Goal: Task Accomplishment & Management: Manage account settings

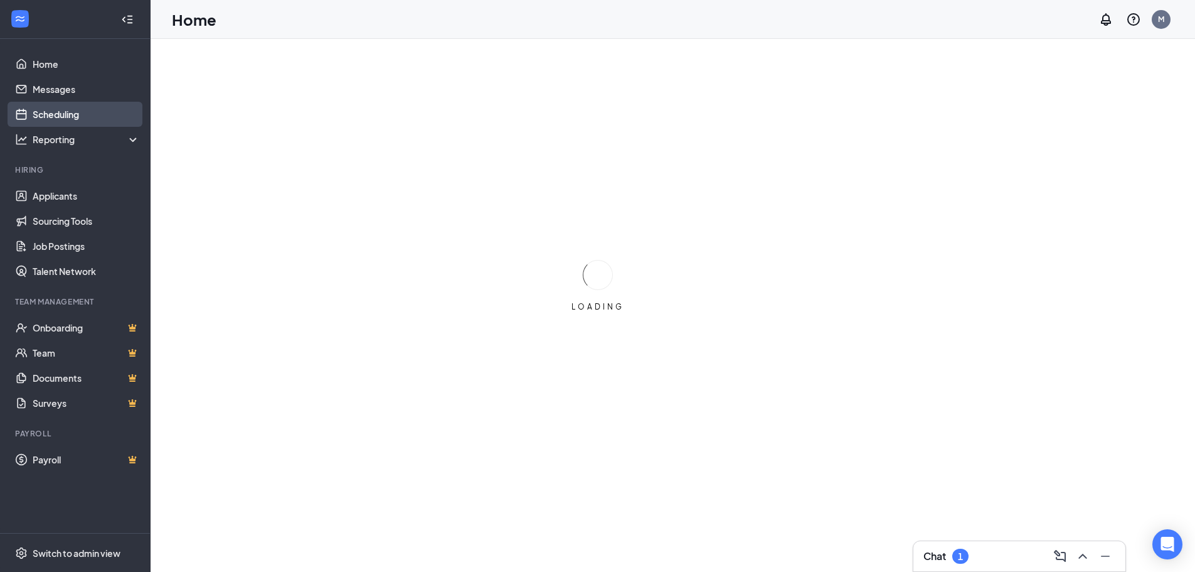
click at [53, 112] on link "Scheduling" at bounding box center [86, 114] width 107 height 25
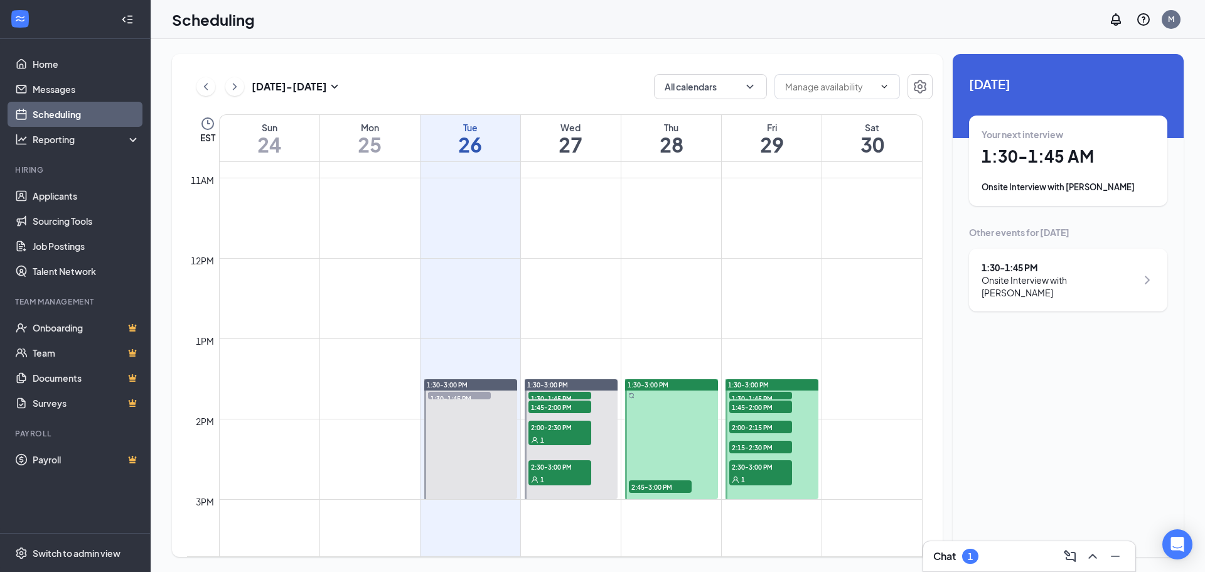
scroll to position [930, 0]
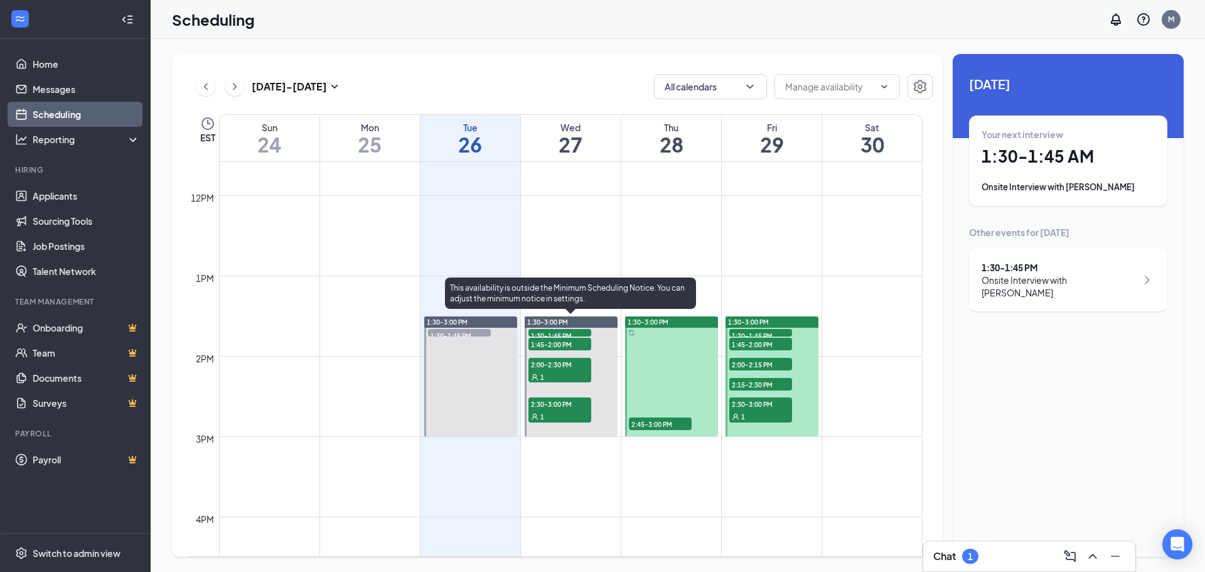
click at [573, 333] on span "1:30-1:45 PM" at bounding box center [559, 335] width 63 height 13
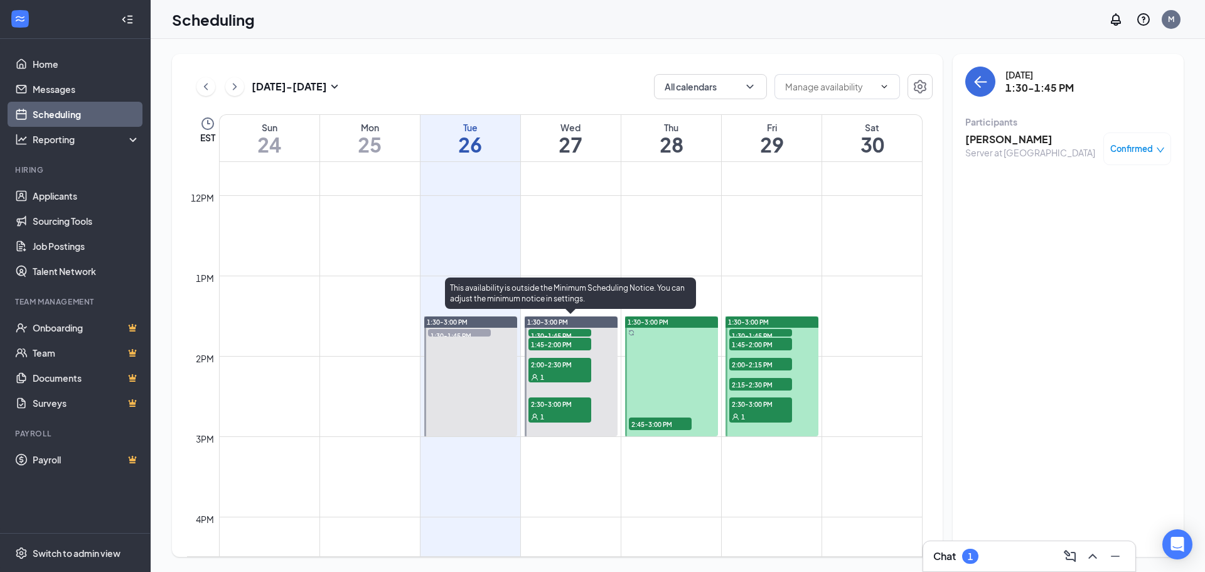
click at [572, 344] on span "1:45-2:00 PM" at bounding box center [559, 344] width 63 height 13
click at [577, 365] on span "2:00-2:30 PM" at bounding box center [559, 364] width 63 height 13
click at [572, 402] on span "2:30-3:00 PM" at bounding box center [559, 403] width 63 height 13
click at [554, 334] on span "1:30-1:45 PM" at bounding box center [559, 335] width 63 height 13
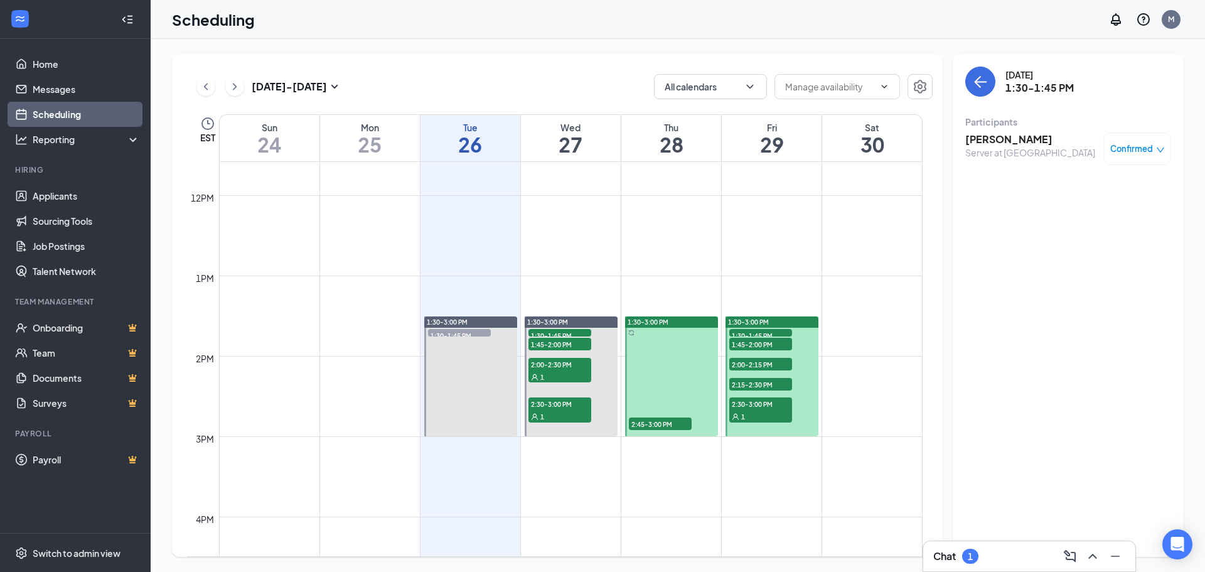
click at [664, 420] on span "2:45-3:00 PM" at bounding box center [660, 423] width 63 height 13
click at [753, 330] on span "1:30-1:45 PM" at bounding box center [760, 335] width 63 height 13
click at [756, 342] on span "1:45-2:00 PM" at bounding box center [760, 344] width 63 height 13
click at [754, 363] on span "2:00-2:15 PM" at bounding box center [760, 364] width 63 height 13
click at [754, 383] on span "2:15-2:30 PM" at bounding box center [760, 384] width 63 height 13
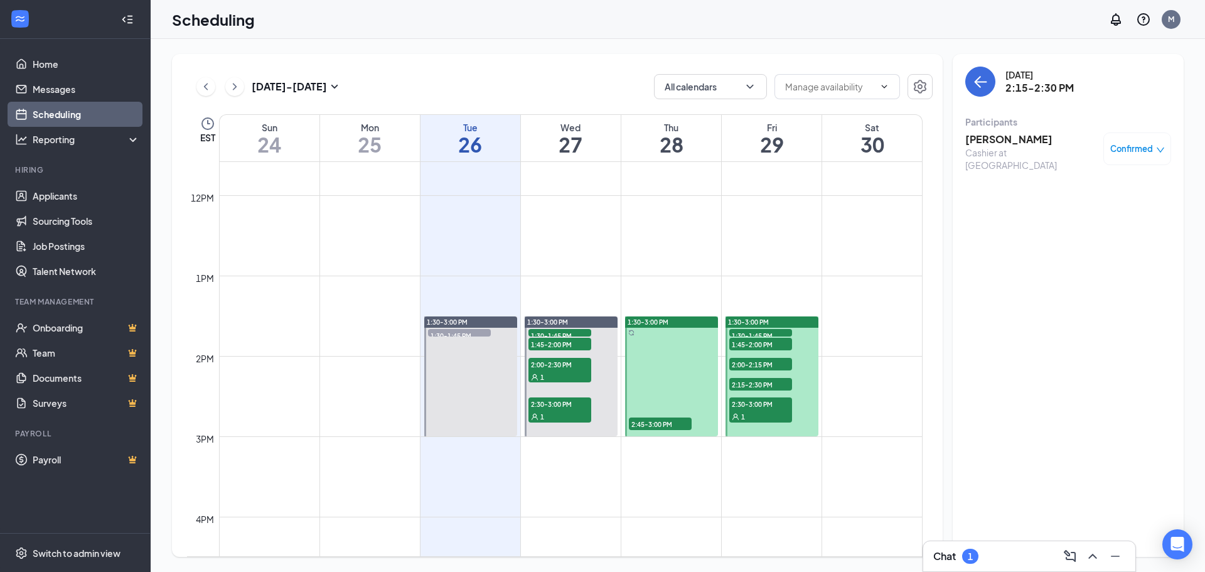
click at [755, 406] on span "2:30-3:00 PM" at bounding box center [760, 403] width 63 height 13
click at [751, 334] on span "1:30-1:45 PM" at bounding box center [760, 335] width 63 height 13
click at [754, 344] on span "1:45-2:00 PM" at bounding box center [760, 344] width 63 height 13
click at [757, 365] on span "2:00-2:15 PM" at bounding box center [760, 364] width 63 height 13
click at [757, 382] on span "2:15-2:30 PM" at bounding box center [760, 384] width 63 height 13
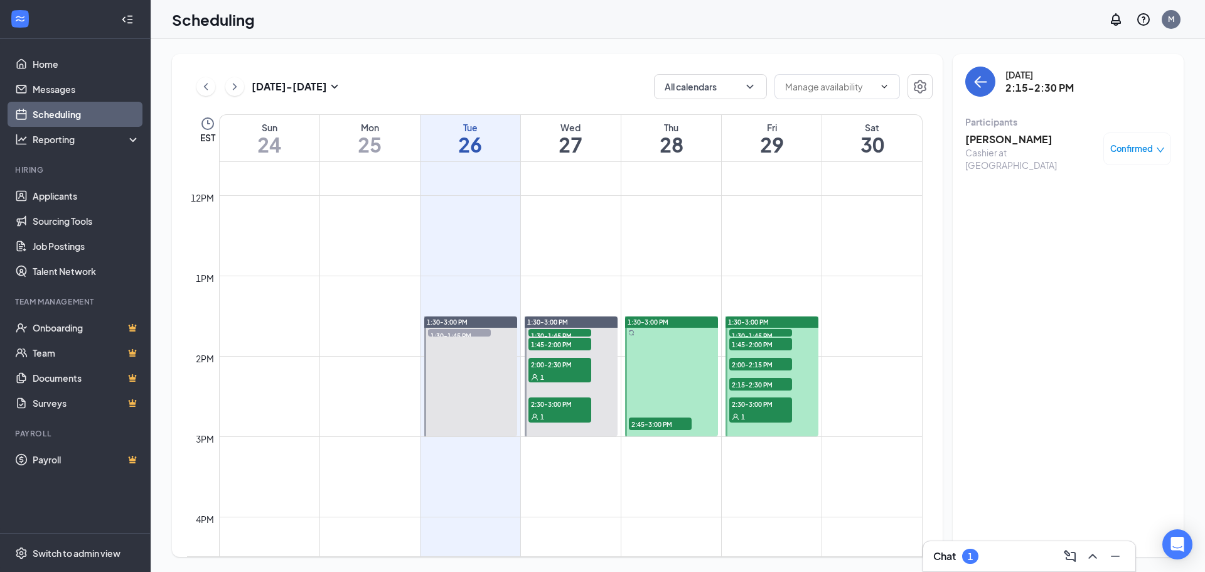
click at [762, 412] on div "1" at bounding box center [760, 416] width 63 height 13
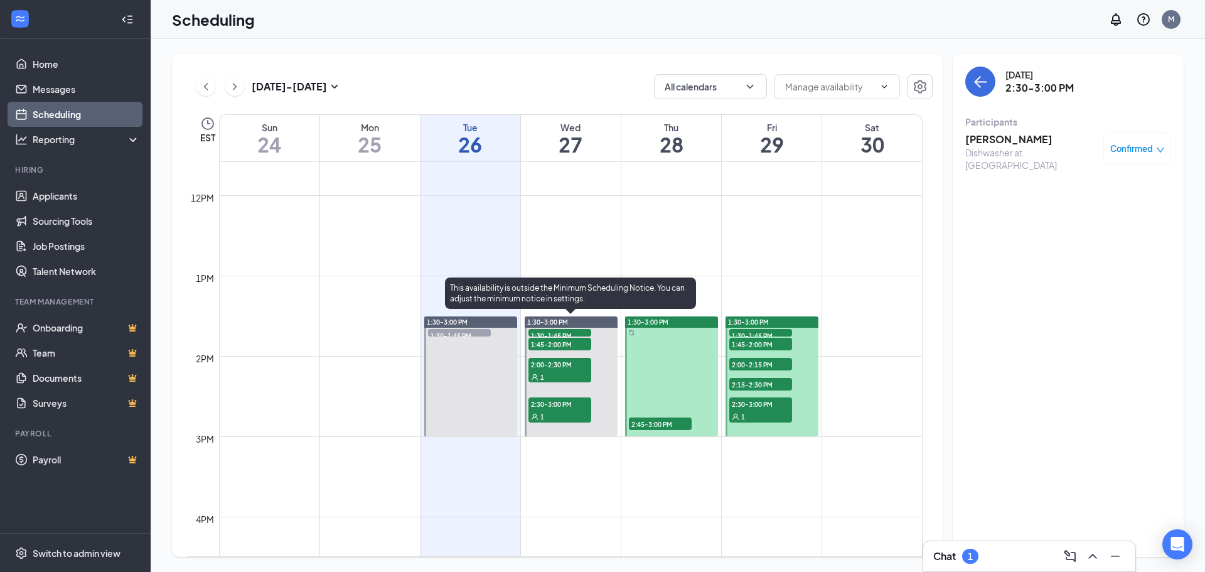
click at [572, 332] on span "1:30-1:45 PM" at bounding box center [559, 335] width 63 height 13
click at [572, 345] on span "1:45-2:00 PM" at bounding box center [559, 344] width 63 height 13
click at [568, 334] on span "1:30-1:45 PM" at bounding box center [559, 335] width 63 height 13
click at [567, 346] on span "1:45-2:00 PM" at bounding box center [559, 344] width 63 height 13
click at [568, 369] on span "2:00-2:30 PM" at bounding box center [559, 364] width 63 height 13
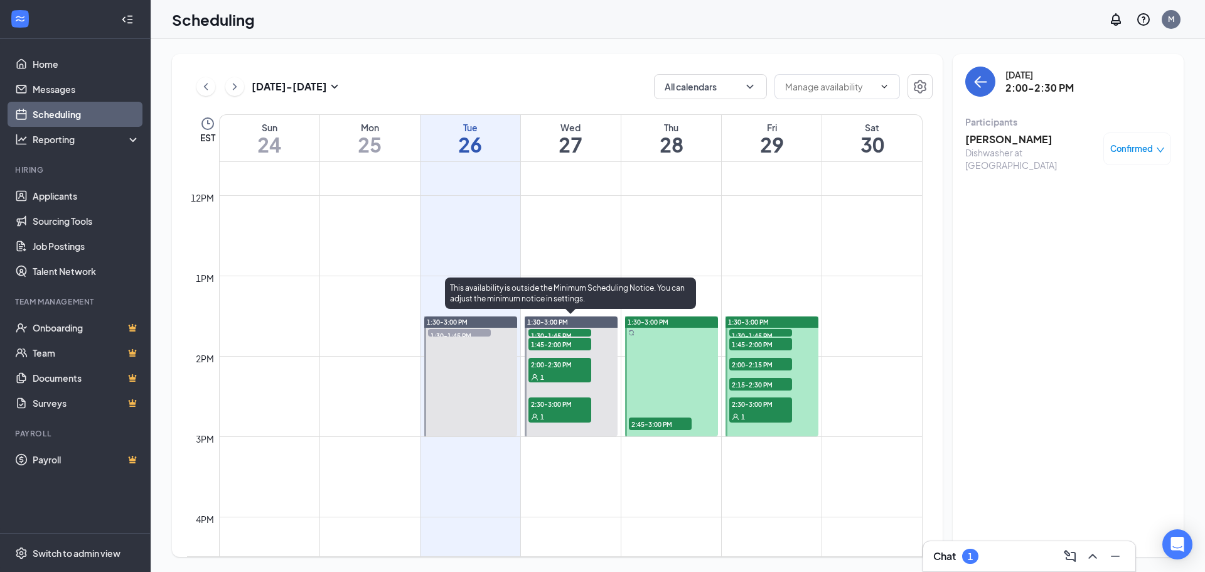
click at [574, 403] on span "2:30-3:00 PM" at bounding box center [559, 403] width 63 height 13
click at [579, 374] on div "1" at bounding box center [559, 376] width 63 height 13
click at [542, 332] on span "1:30-1:45 PM" at bounding box center [559, 335] width 63 height 13
click at [556, 366] on span "2:00-2:30 PM" at bounding box center [559, 364] width 63 height 13
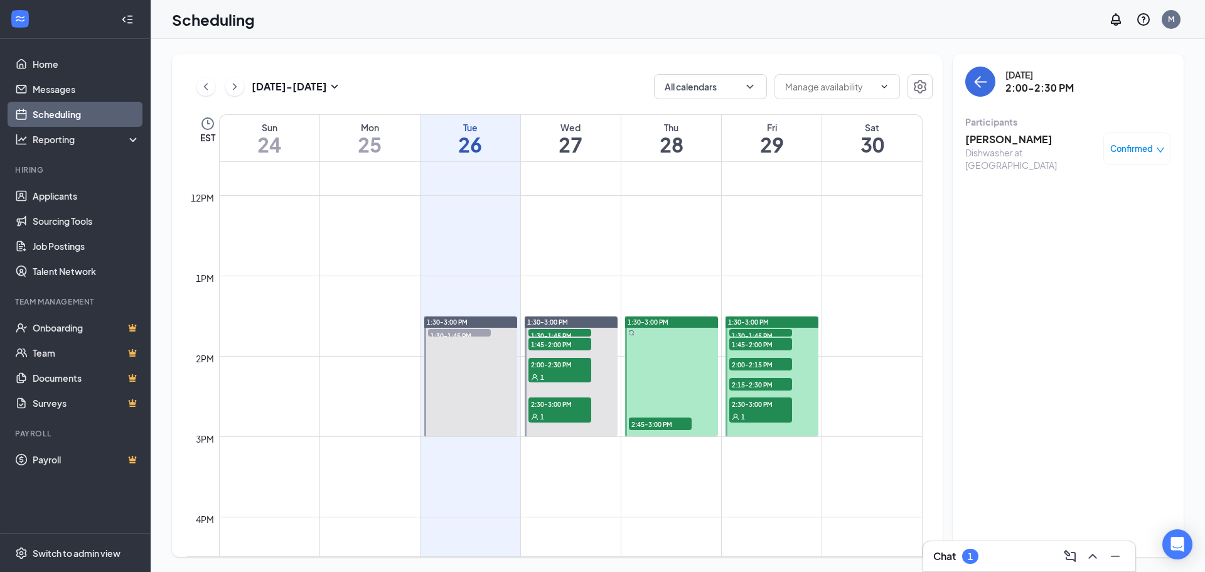
click at [1117, 150] on span "Confirmed" at bounding box center [1131, 148] width 43 height 13
drag, startPoint x: 1016, startPoint y: 214, endPoint x: 1019, endPoint y: 135, distance: 79.1
click at [1016, 212] on div "[DATE] 2:00-2:30 PM Participants [PERSON_NAME] at [GEOGRAPHIC_DATA] Confirmed" at bounding box center [1067, 305] width 231 height 503
click at [1004, 142] on h3 "[PERSON_NAME]" at bounding box center [1031, 139] width 132 height 14
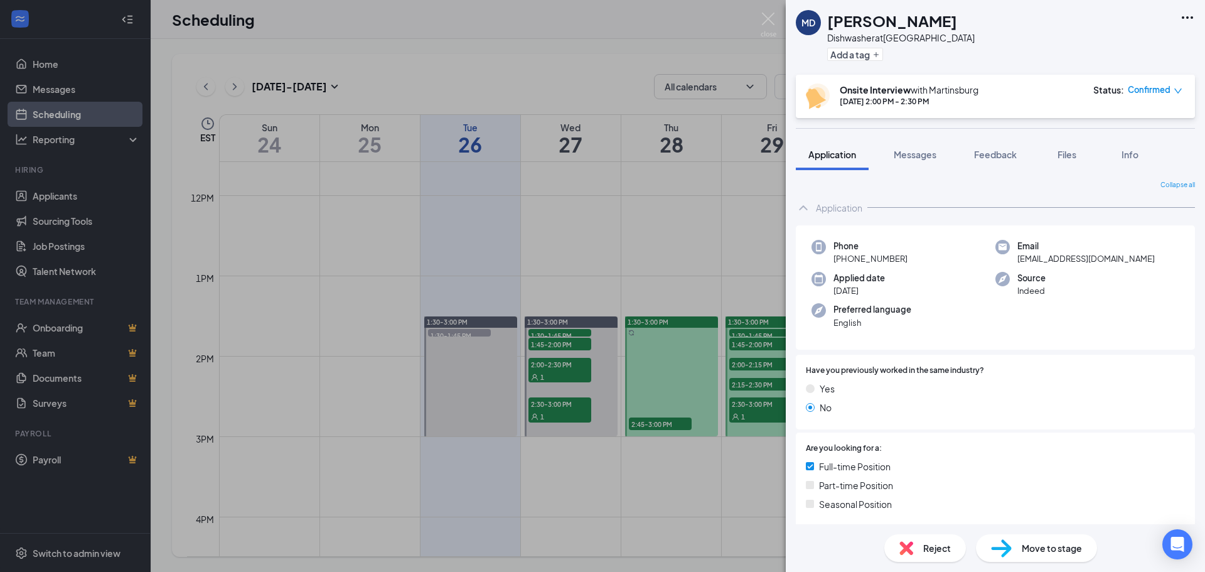
click at [771, 22] on img at bounding box center [768, 25] width 16 height 24
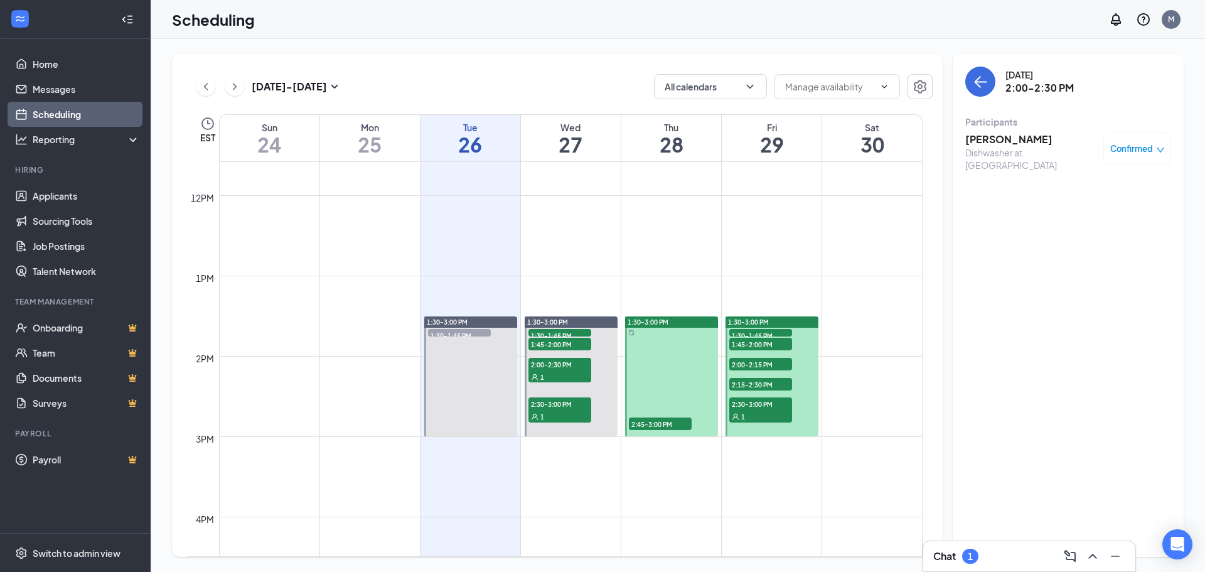
click at [1139, 151] on span "Confirmed" at bounding box center [1131, 148] width 43 height 13
click at [1079, 253] on span "Cancel" at bounding box center [1079, 254] width 29 height 14
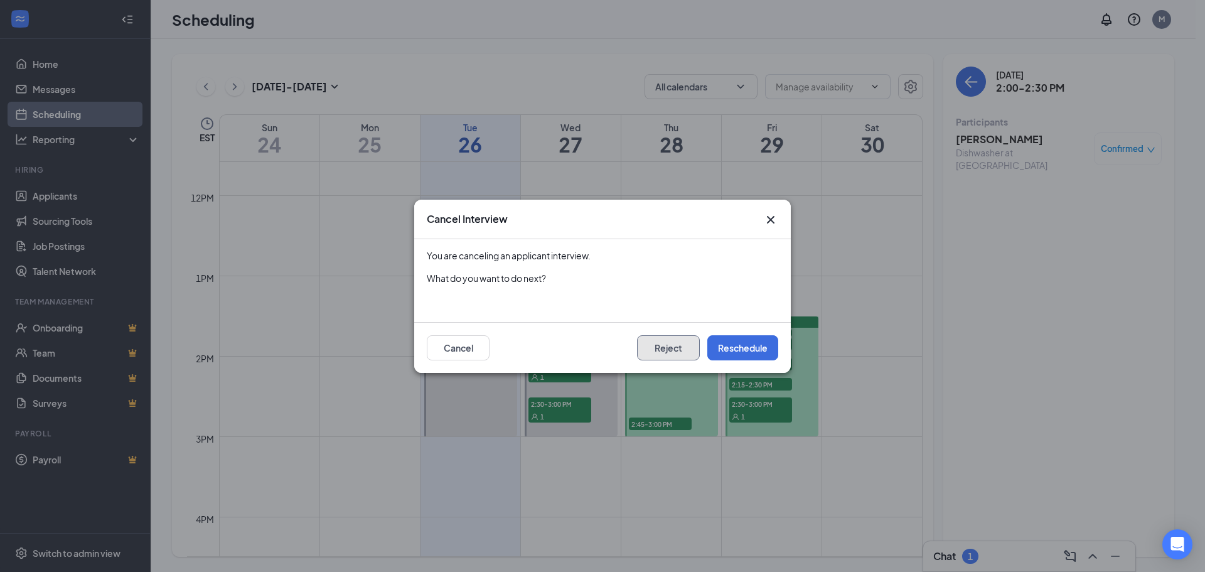
click at [674, 353] on button "Reject" at bounding box center [668, 347] width 63 height 25
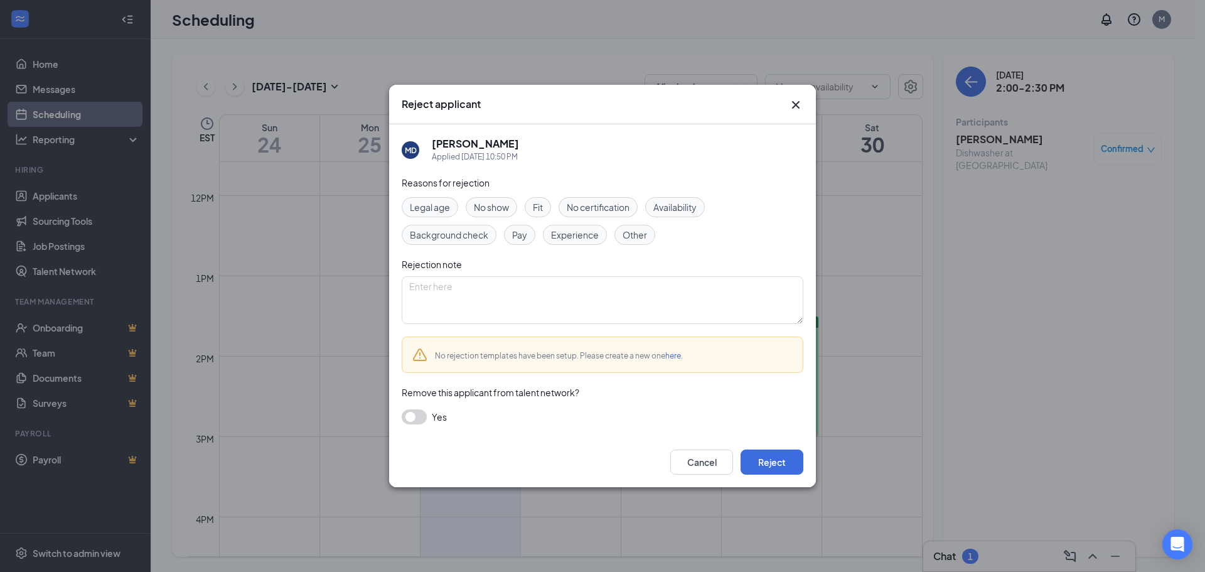
click at [667, 203] on span "Availability" at bounding box center [674, 207] width 43 height 14
click at [626, 232] on span "Other" at bounding box center [634, 235] width 24 height 14
click at [599, 281] on textarea at bounding box center [603, 300] width 402 height 48
type textarea "Position filled"
click at [777, 466] on button "Reject" at bounding box center [771, 461] width 63 height 25
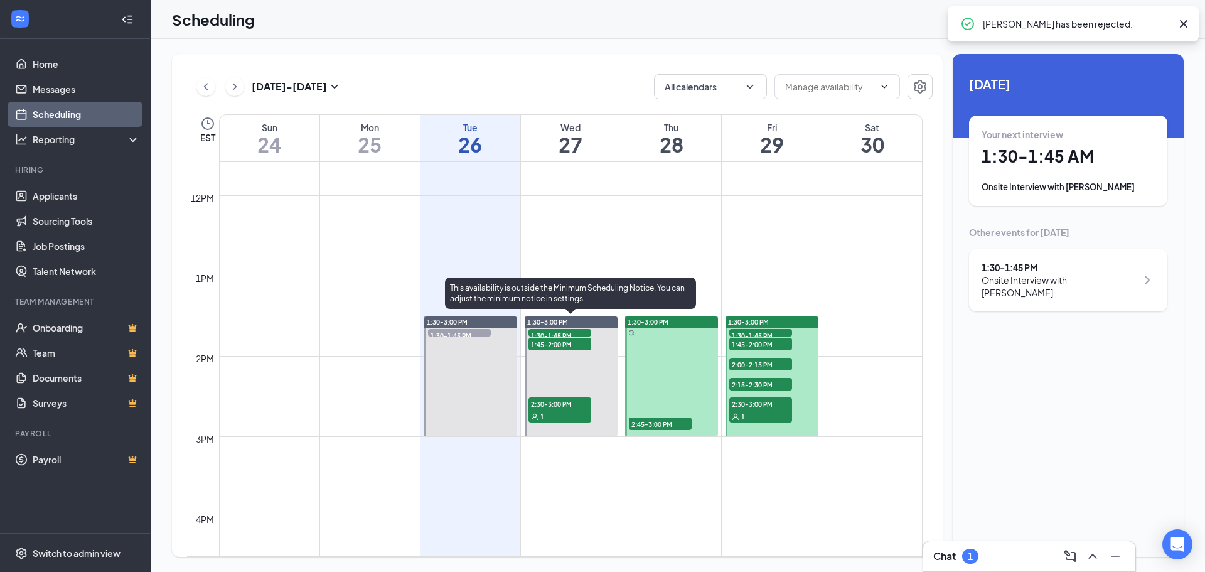
click at [567, 333] on span "1:30-1:45 PM" at bounding box center [559, 335] width 63 height 13
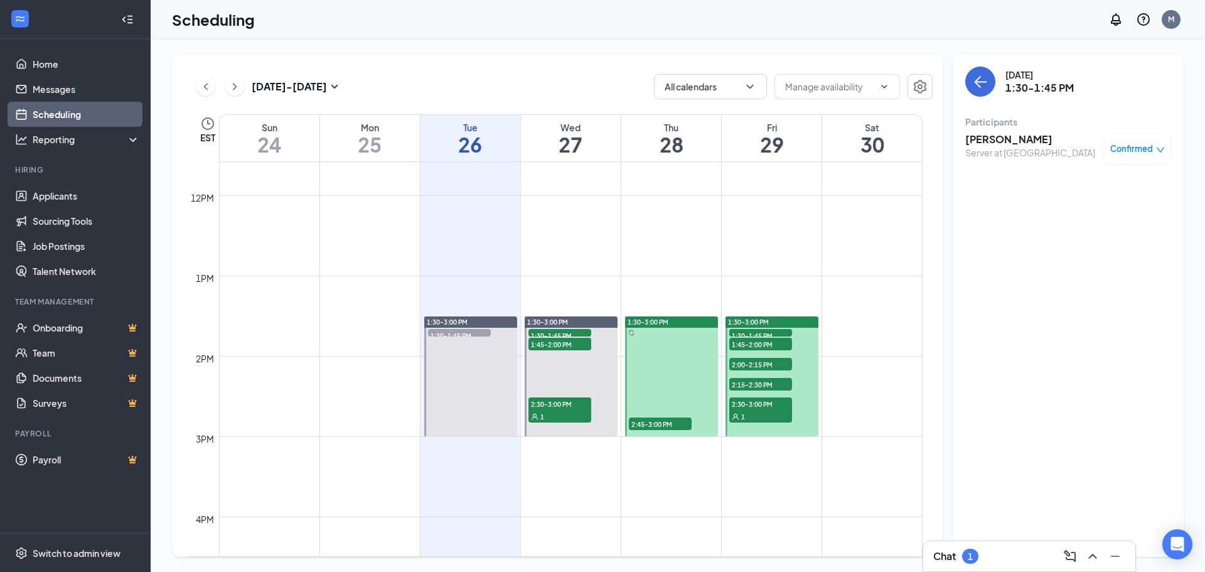
click at [1144, 151] on span "Confirmed" at bounding box center [1131, 148] width 43 height 13
click at [1079, 249] on span "Cancel" at bounding box center [1079, 254] width 29 height 14
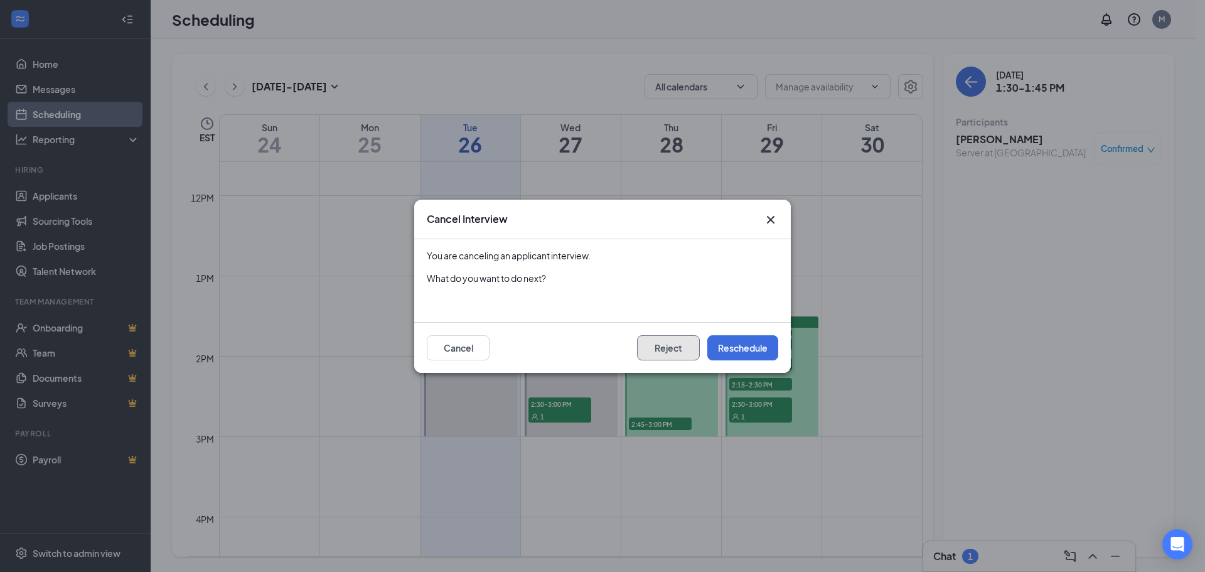
click at [681, 349] on button "Reject" at bounding box center [668, 347] width 63 height 25
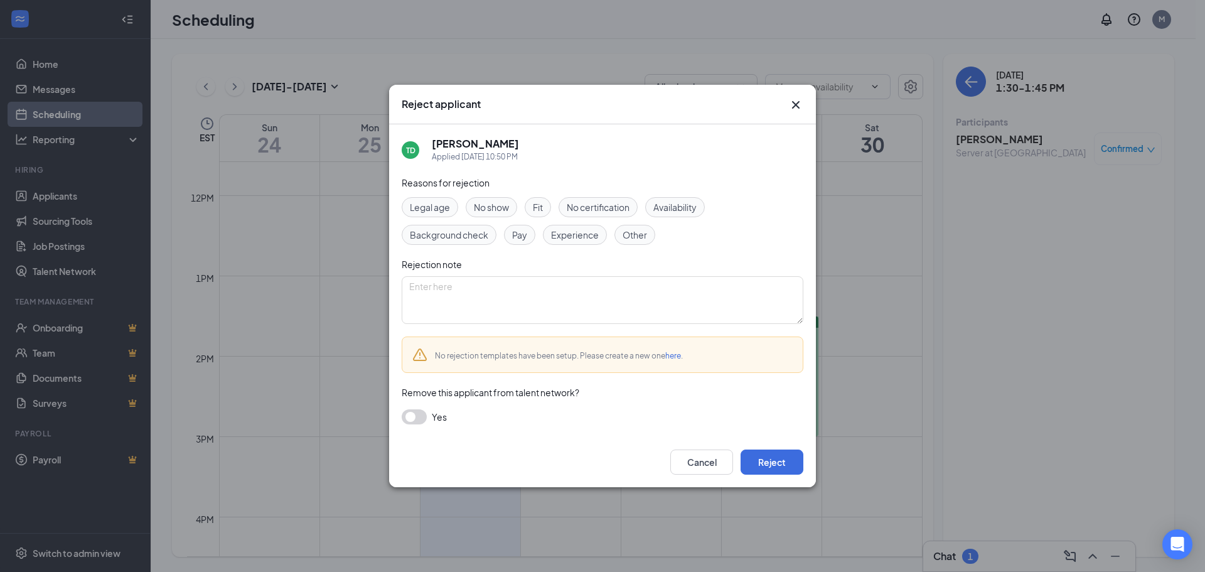
click at [634, 233] on span "Other" at bounding box center [634, 235] width 24 height 14
click at [609, 282] on textarea at bounding box center [603, 300] width 402 height 48
type textarea "position filled"
click at [778, 455] on button "Reject" at bounding box center [771, 461] width 63 height 25
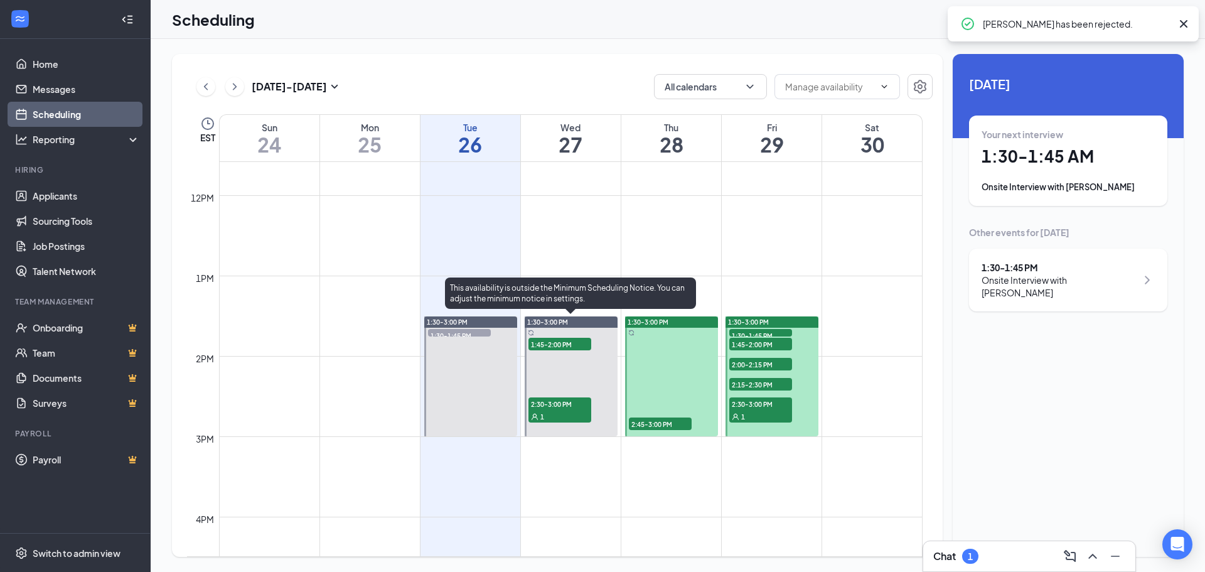
click at [572, 406] on span "2:30-3:00 PM" at bounding box center [559, 403] width 63 height 13
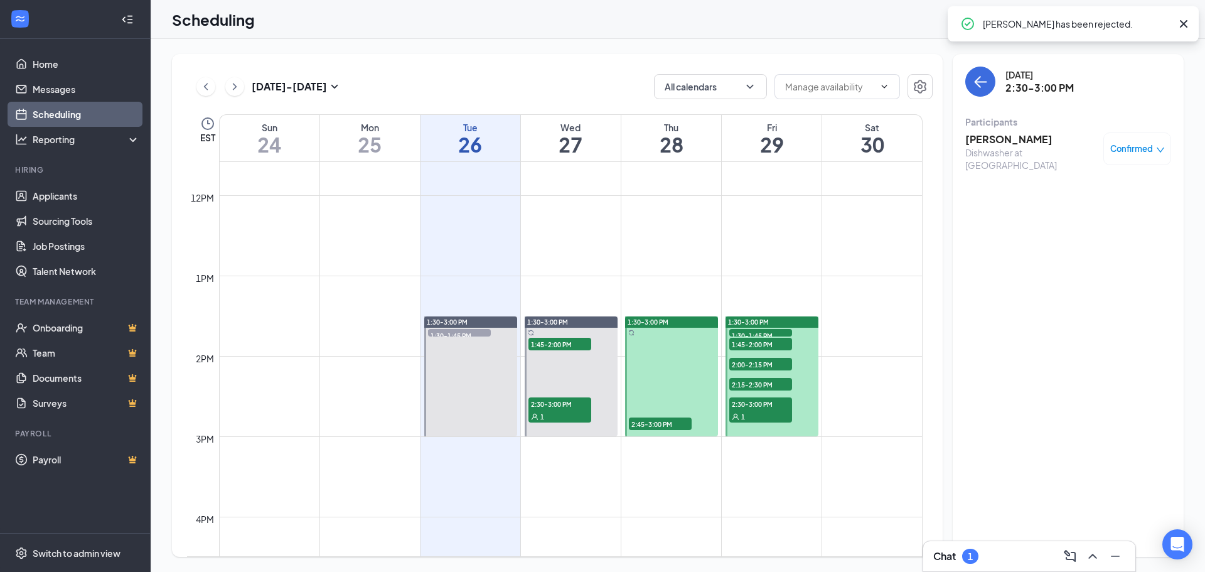
click at [1109, 142] on div "Confirmed" at bounding box center [1137, 148] width 68 height 33
click at [1158, 143] on div "Confirmed" at bounding box center [1137, 148] width 55 height 13
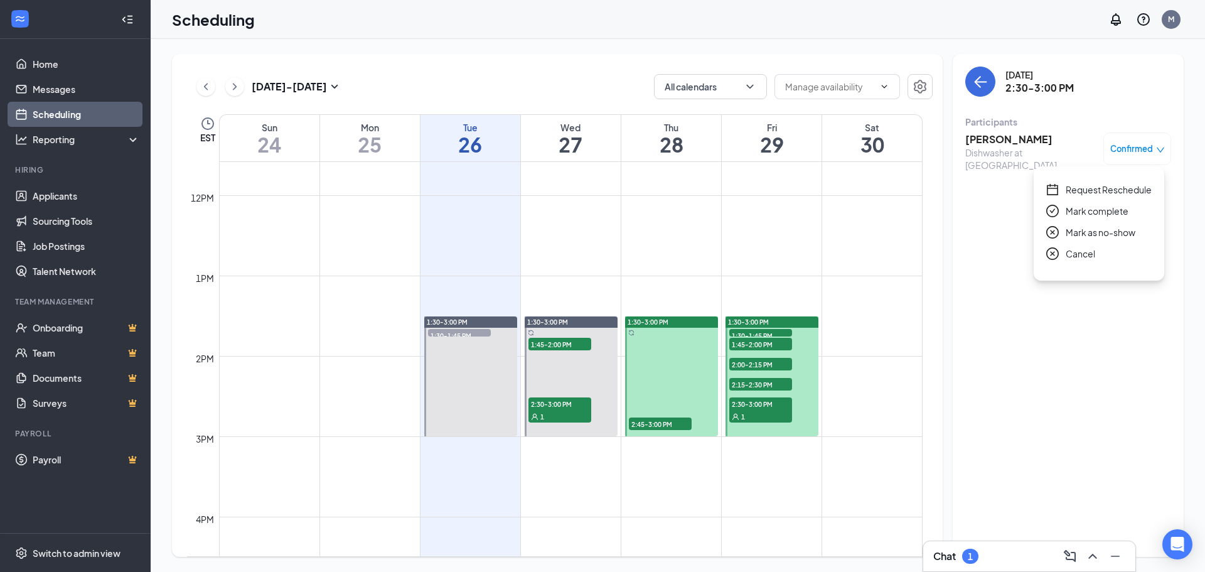
click at [1082, 252] on span "Cancel" at bounding box center [1079, 254] width 29 height 14
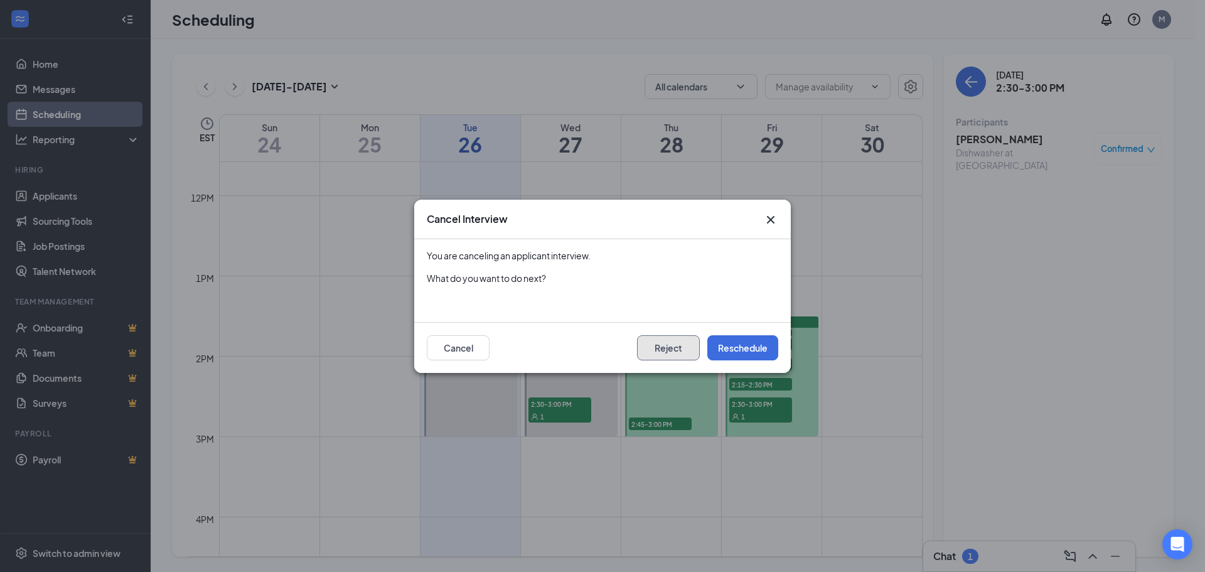
click at [673, 341] on button "Reject" at bounding box center [668, 347] width 63 height 25
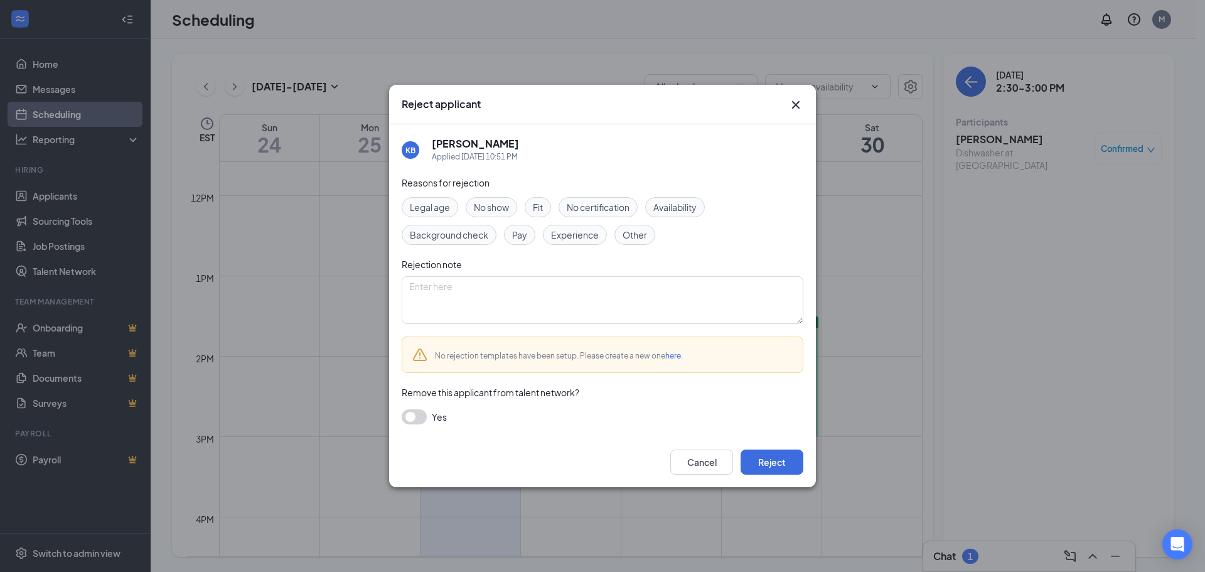
click at [640, 235] on span "Other" at bounding box center [634, 235] width 24 height 14
click at [614, 276] on textarea at bounding box center [603, 300] width 402 height 48
type textarea "Position filled"
click at [795, 454] on button "Reject" at bounding box center [771, 461] width 63 height 25
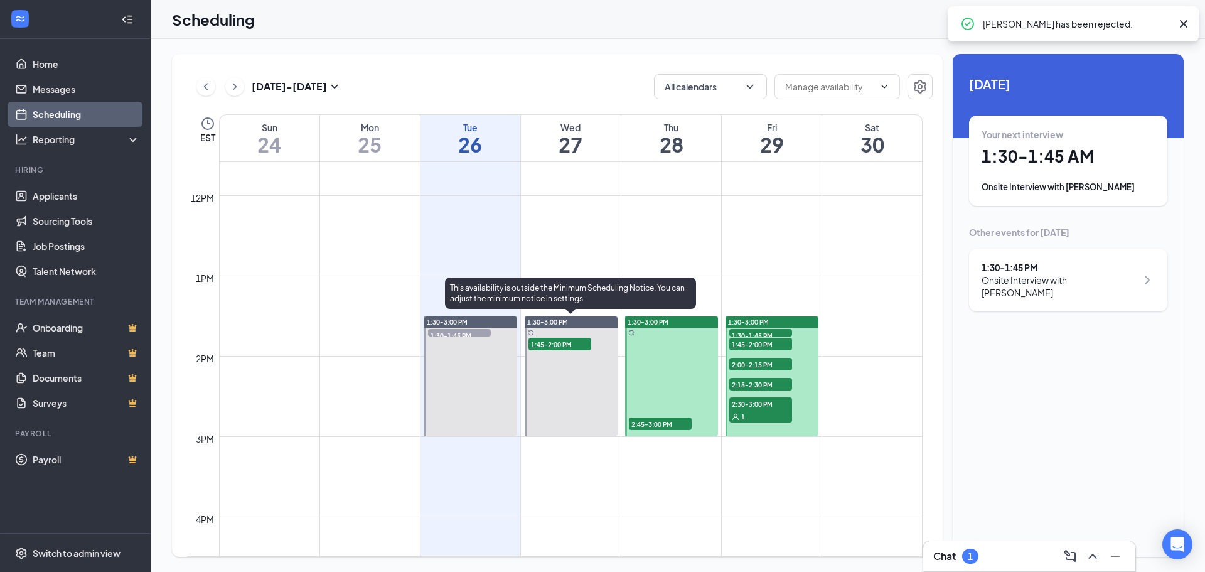
click at [575, 344] on span "1:45-2:00 PM" at bounding box center [559, 344] width 63 height 13
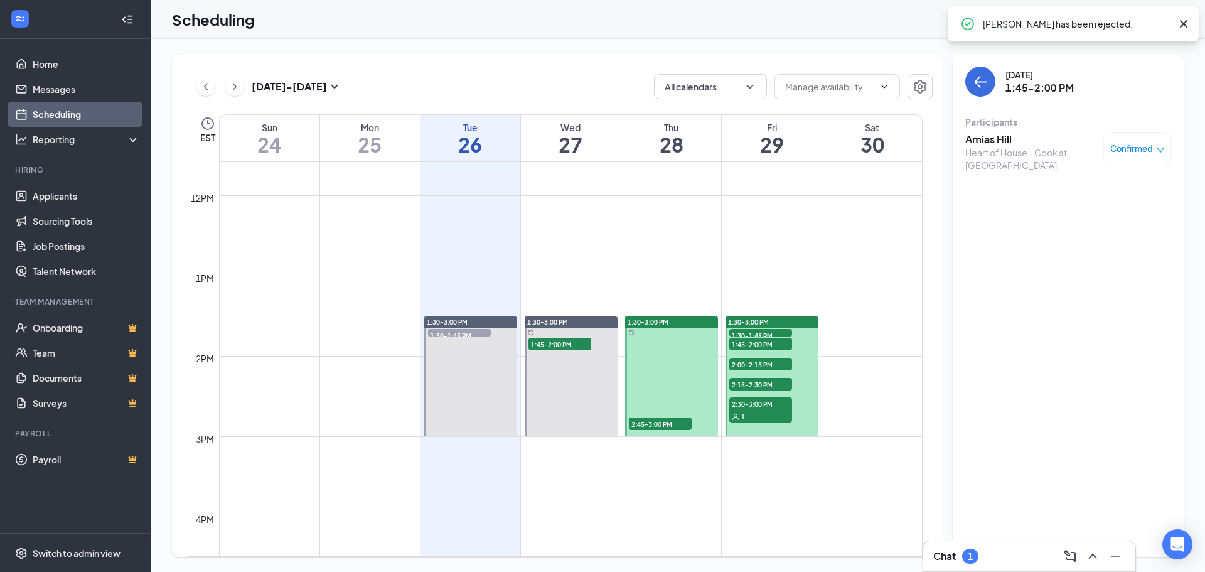
click at [986, 136] on h3 "Amias Hill" at bounding box center [1031, 139] width 132 height 14
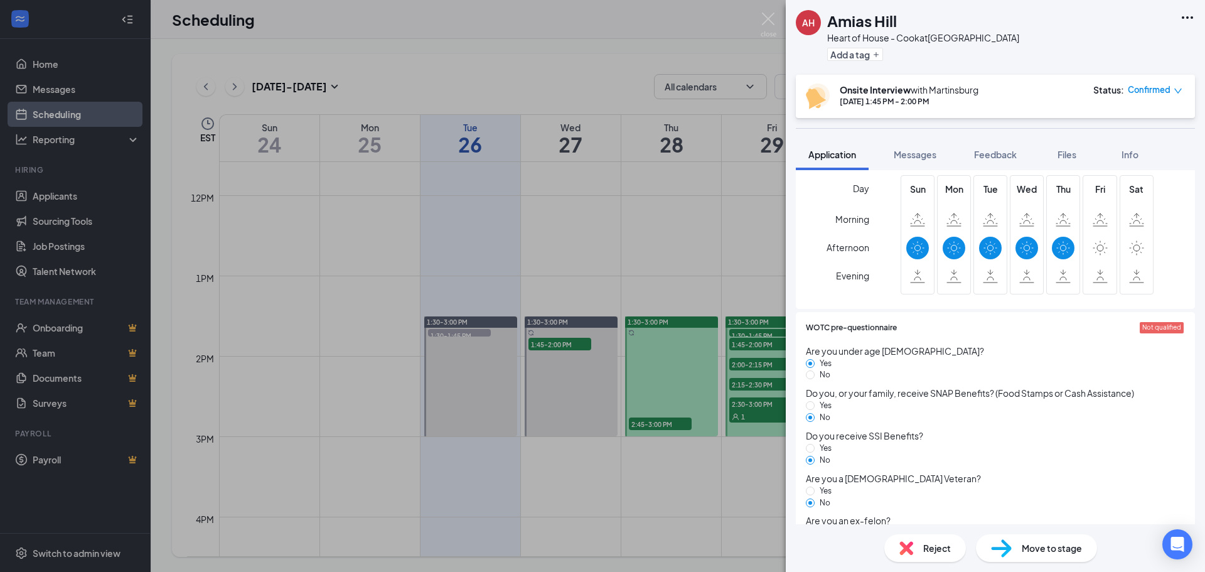
scroll to position [147, 0]
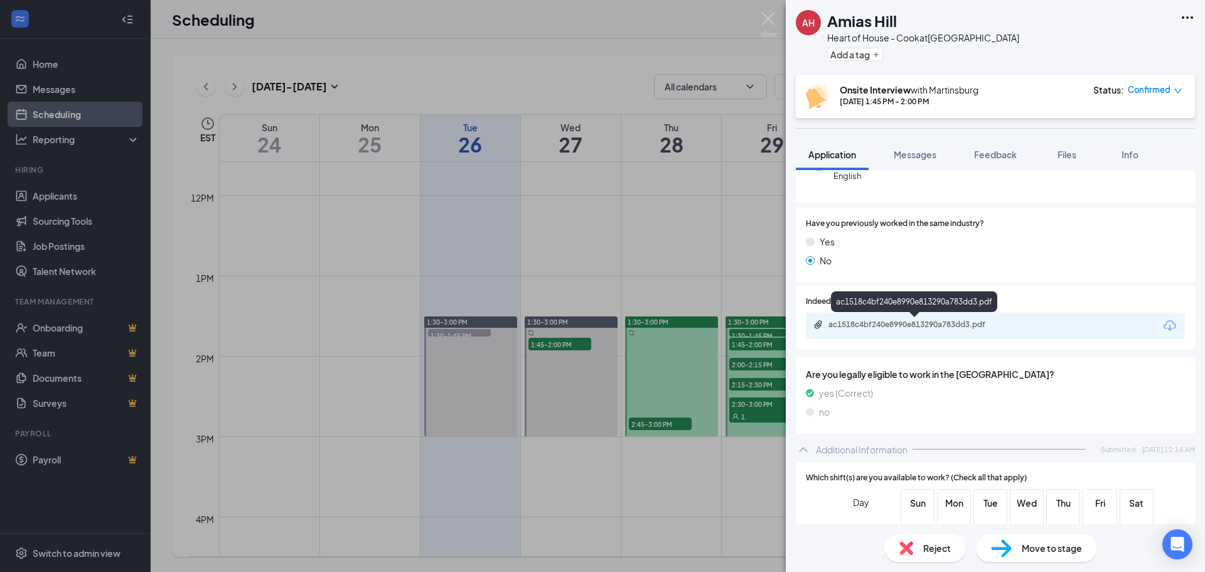
click at [927, 321] on div "ac1518c4bf240e8990e813290a783dd3.pdf" at bounding box center [916, 324] width 176 height 10
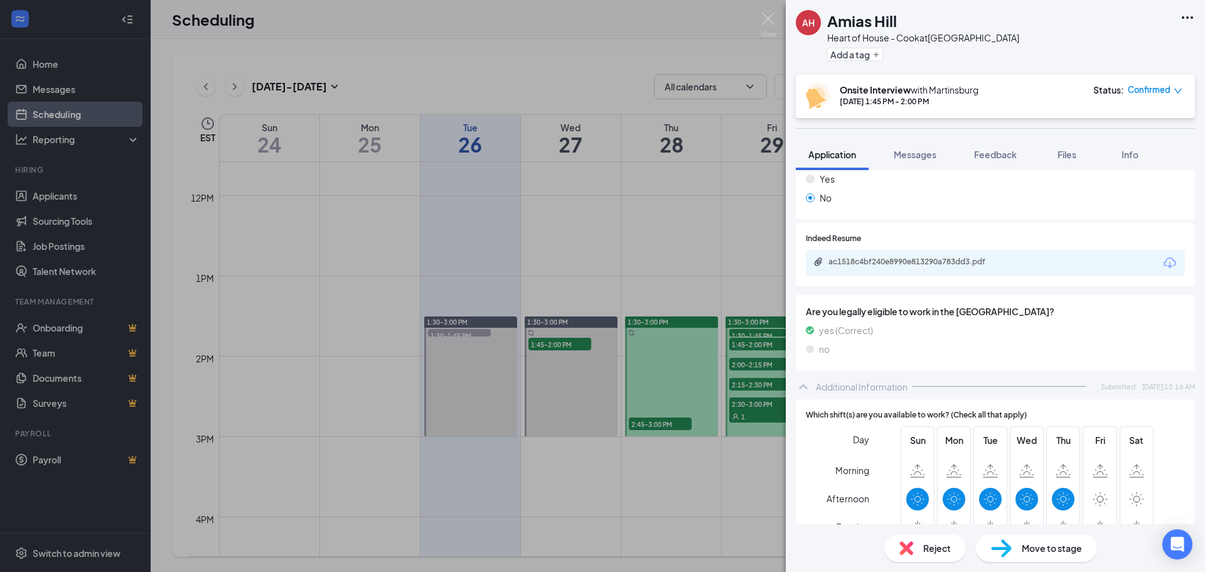
scroll to position [461, 0]
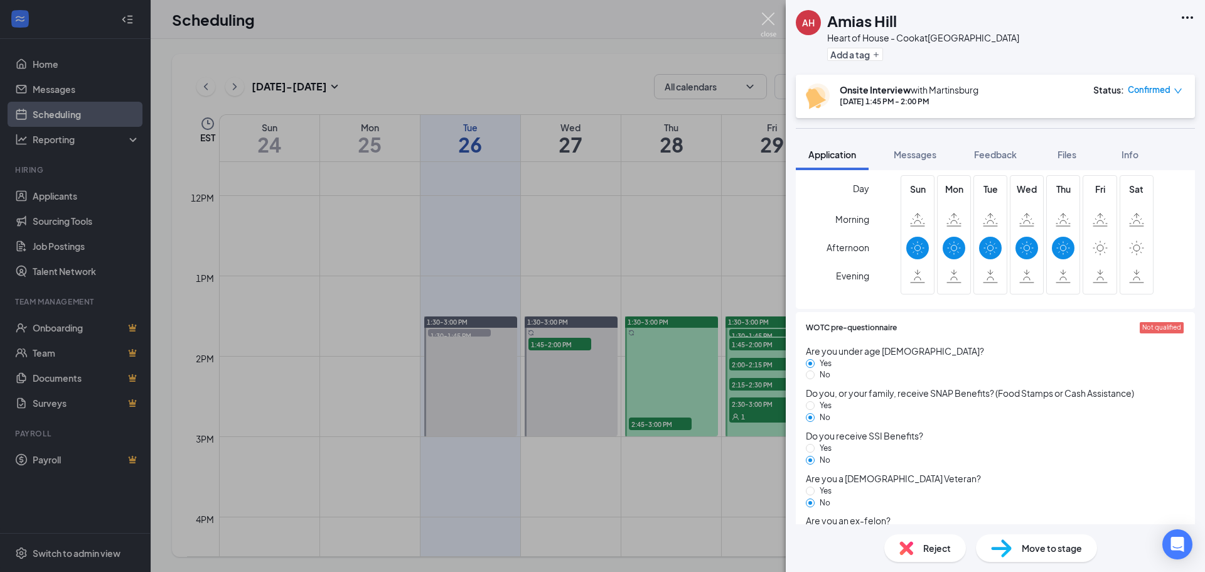
click at [772, 23] on img at bounding box center [768, 25] width 16 height 24
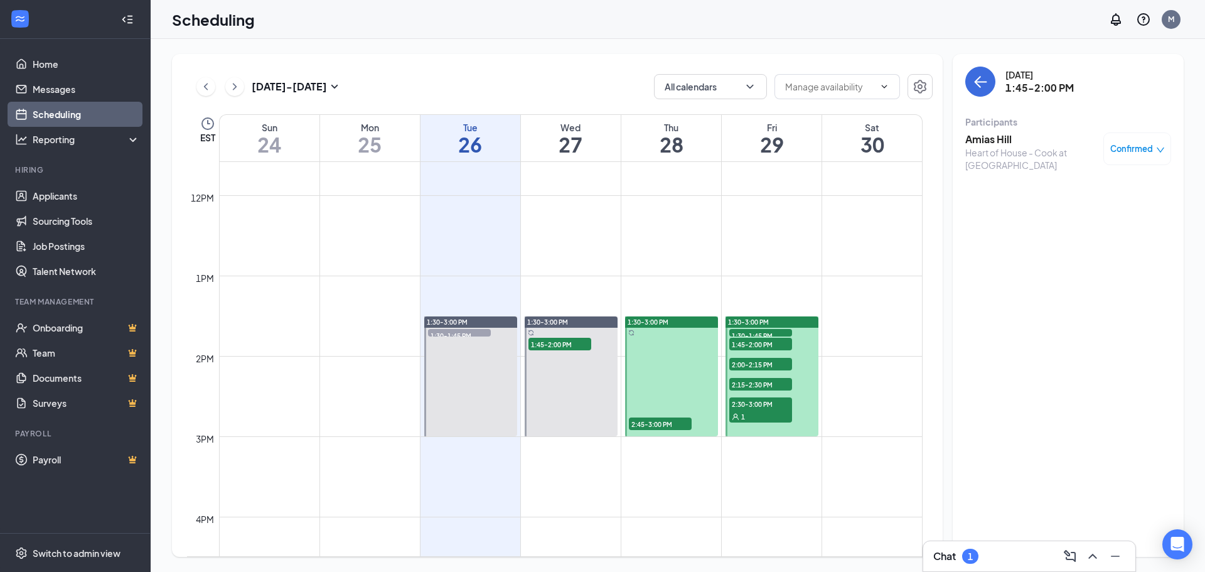
click at [1153, 148] on div "Confirmed" at bounding box center [1137, 148] width 55 height 13
click at [1083, 255] on span "Cancel" at bounding box center [1079, 254] width 29 height 14
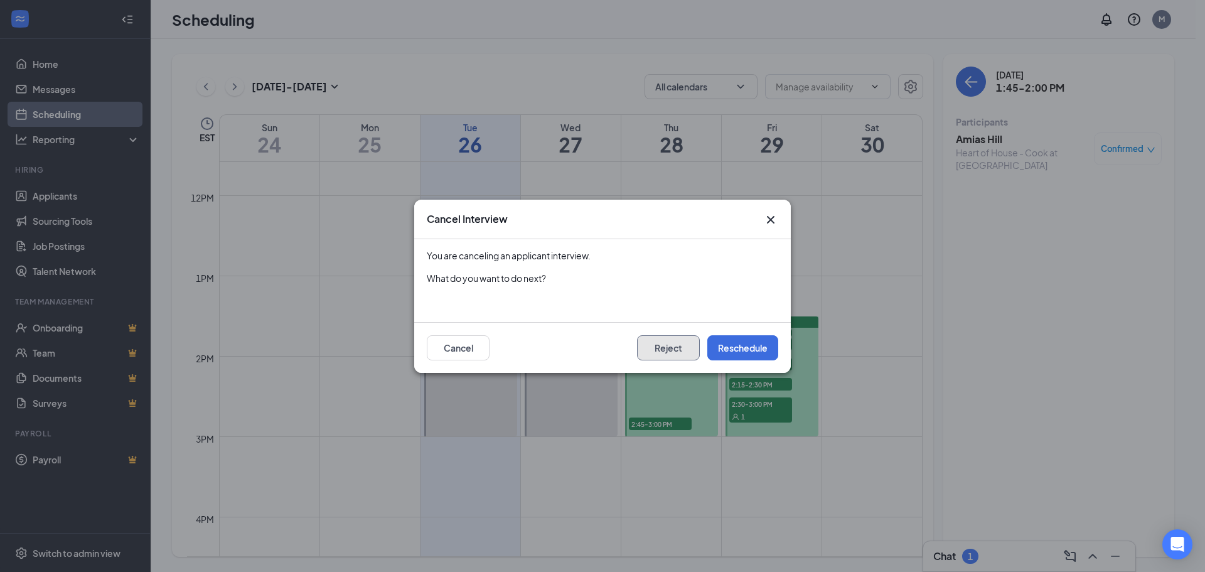
click at [692, 339] on button "Reject" at bounding box center [668, 347] width 63 height 25
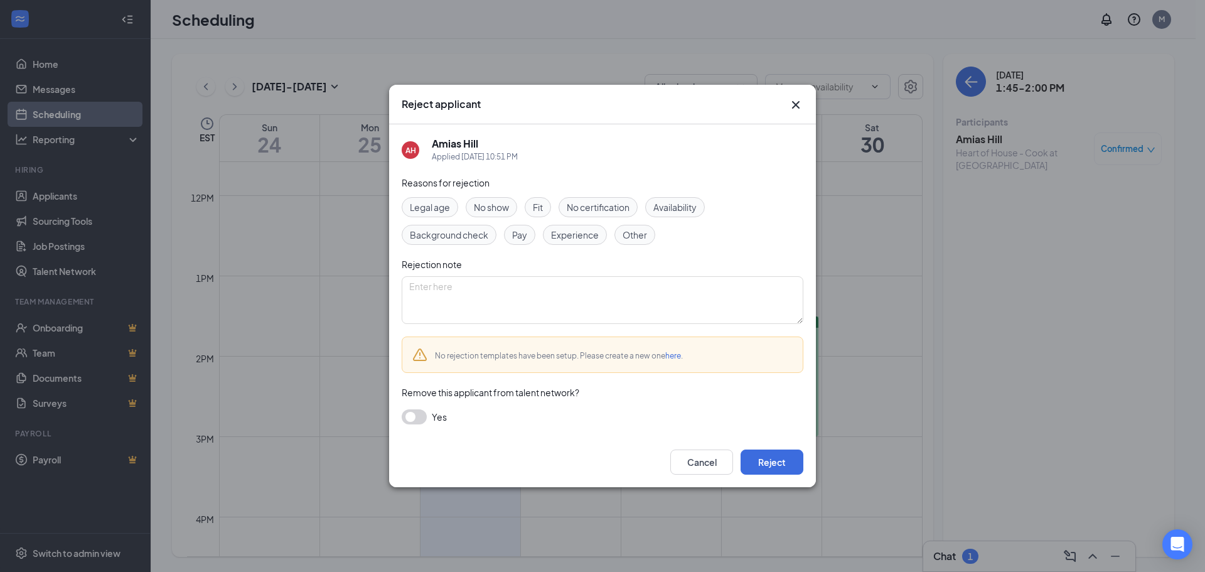
click at [675, 210] on span "Availability" at bounding box center [674, 207] width 43 height 14
click at [635, 295] on textarea at bounding box center [603, 300] width 402 height 48
type textarea "A"
click at [698, 467] on button "Cancel" at bounding box center [701, 461] width 63 height 25
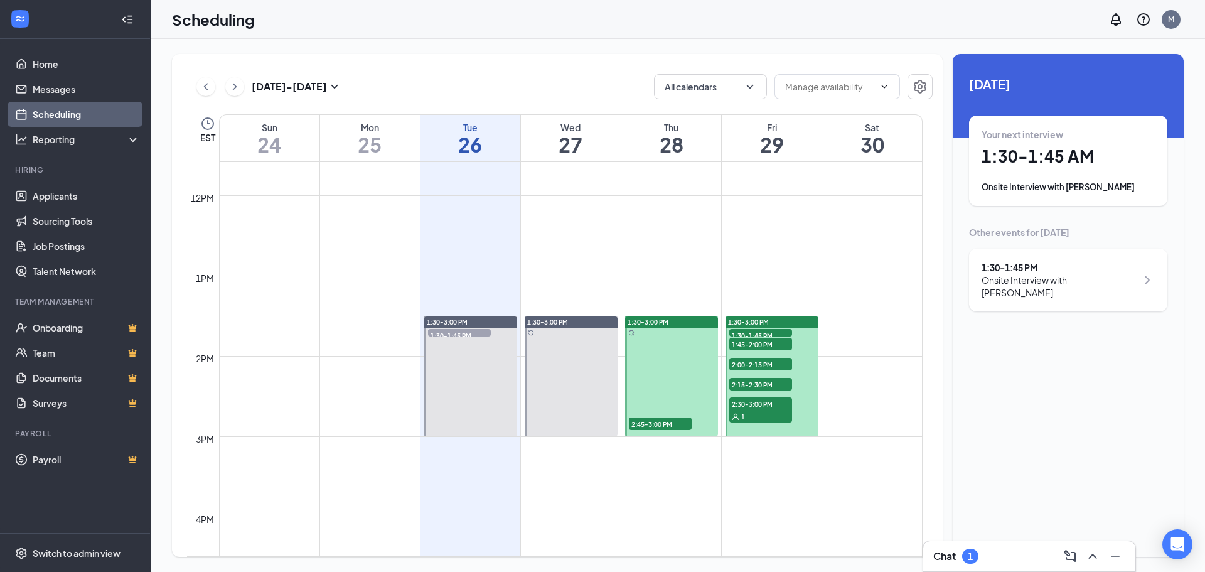
scroll to position [1056, 0]
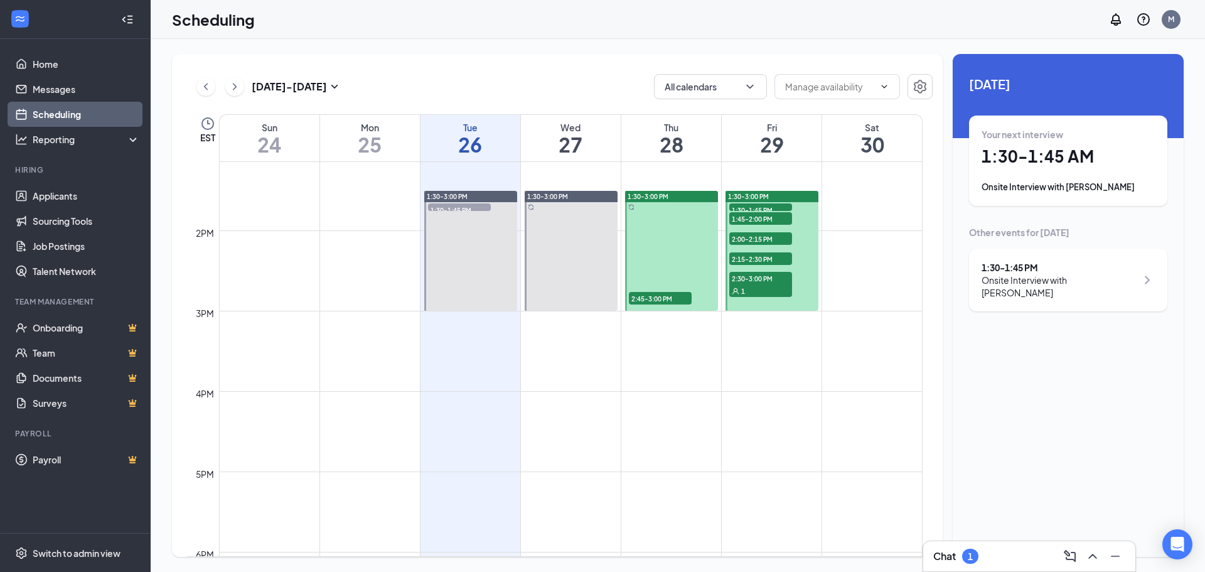
click at [658, 296] on span "2:45-3:00 PM" at bounding box center [660, 298] width 63 height 13
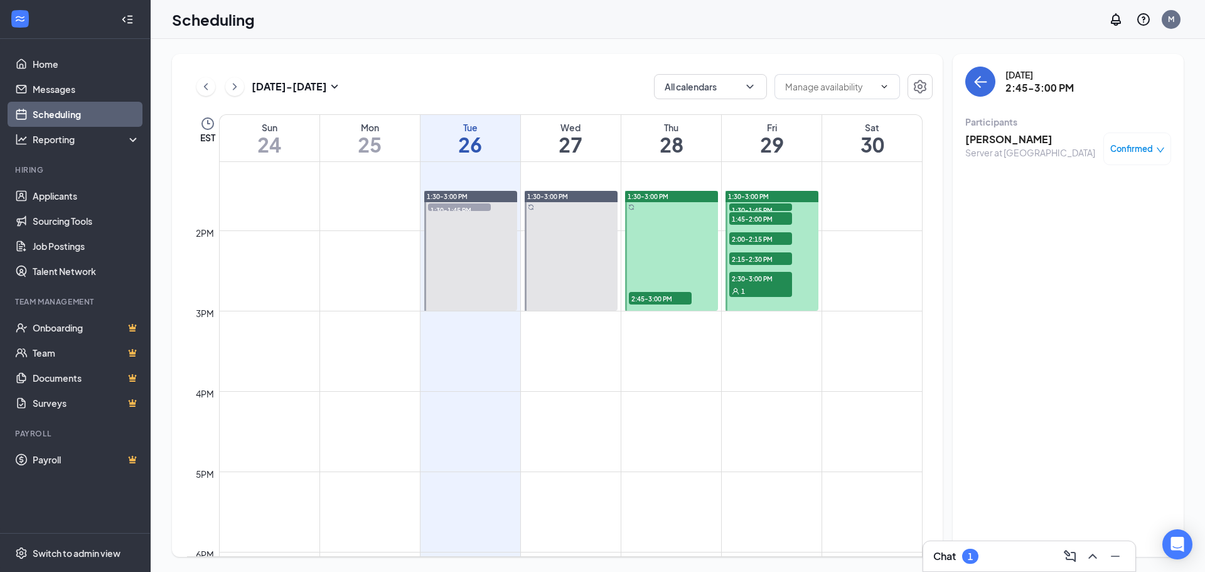
click at [1118, 149] on span "Confirmed" at bounding box center [1131, 148] width 43 height 13
click at [1086, 252] on span "Cancel" at bounding box center [1079, 254] width 29 height 14
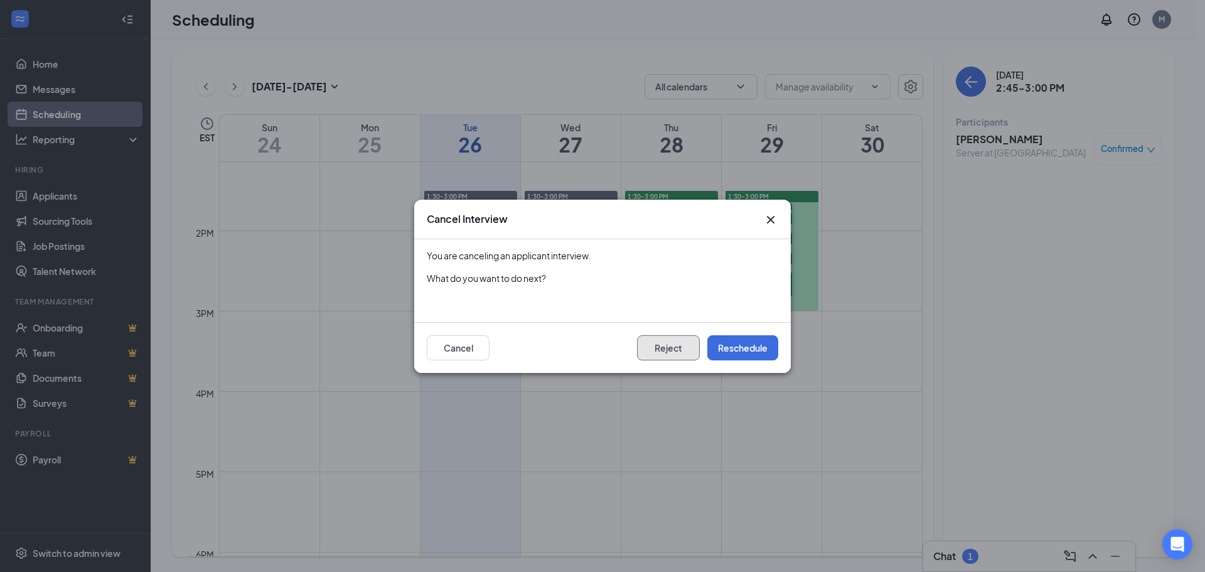
click at [683, 345] on button "Reject" at bounding box center [668, 347] width 63 height 25
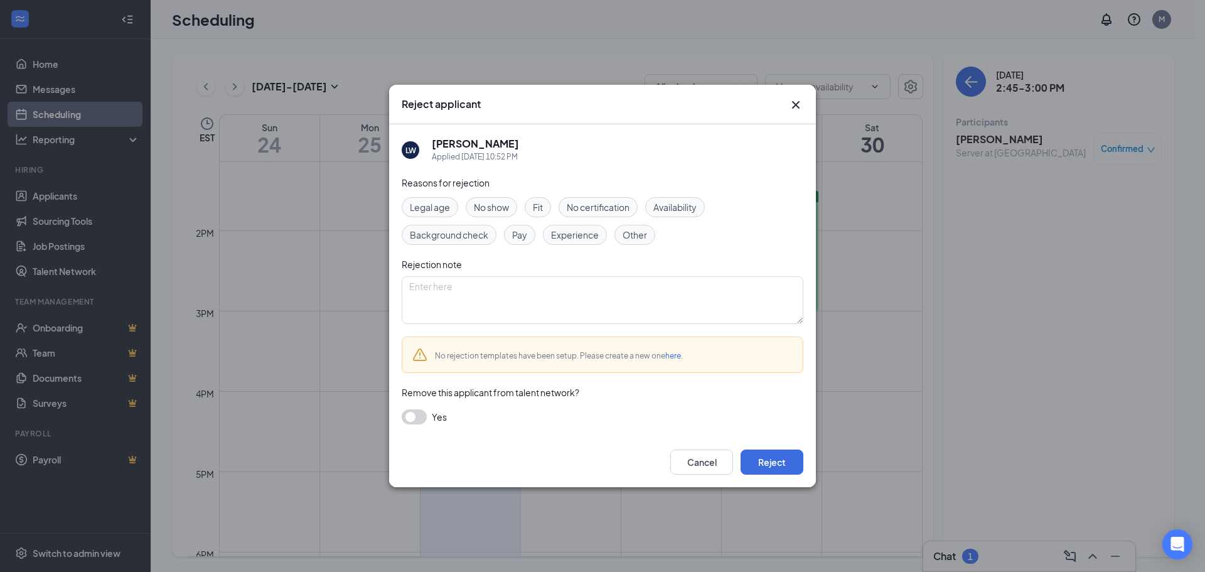
click at [637, 238] on span "Other" at bounding box center [634, 235] width 24 height 14
click at [654, 290] on textarea at bounding box center [603, 300] width 402 height 48
type textarea "Position filled"
click at [766, 447] on div "Cancel Reject" at bounding box center [602, 462] width 427 height 50
click at [779, 466] on button "Reject" at bounding box center [771, 461] width 63 height 25
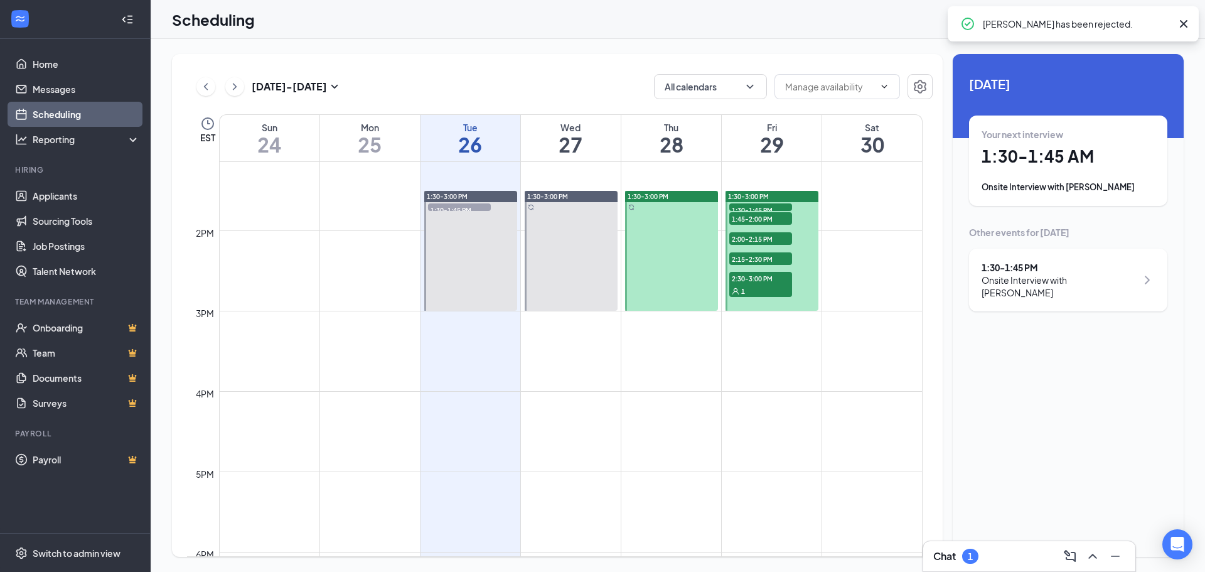
click at [1040, 565] on div "Chat 1" at bounding box center [1029, 556] width 192 height 20
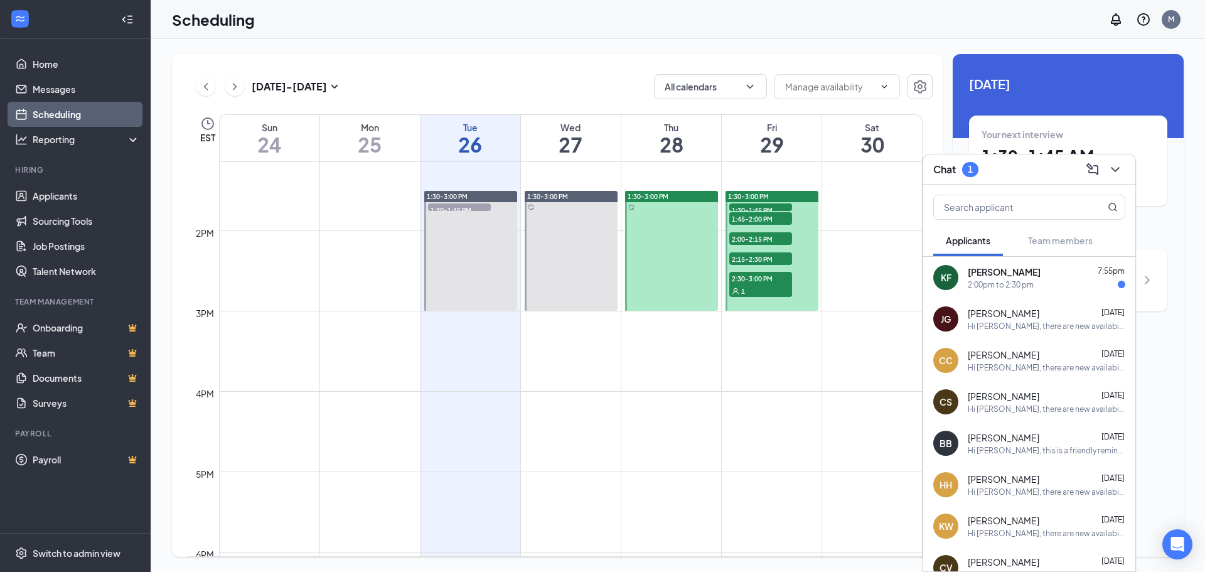
click at [995, 288] on div "2:00pm to 2:30 pm" at bounding box center [1000, 284] width 66 height 11
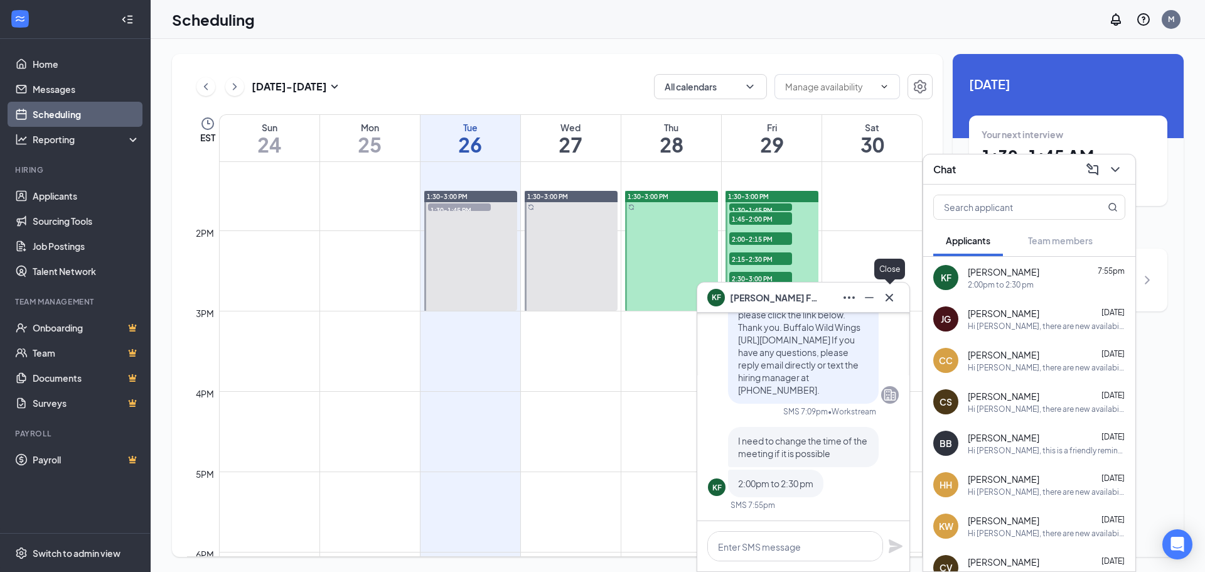
click at [892, 291] on icon "Cross" at bounding box center [889, 297] width 15 height 15
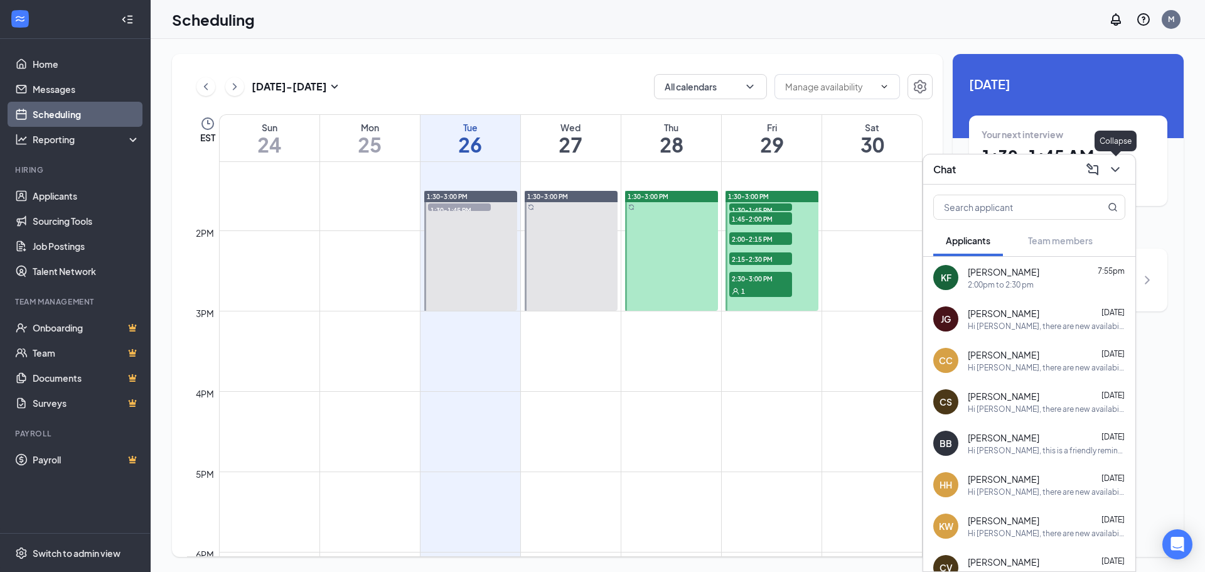
click at [1112, 169] on icon "ChevronDown" at bounding box center [1115, 169] width 8 height 5
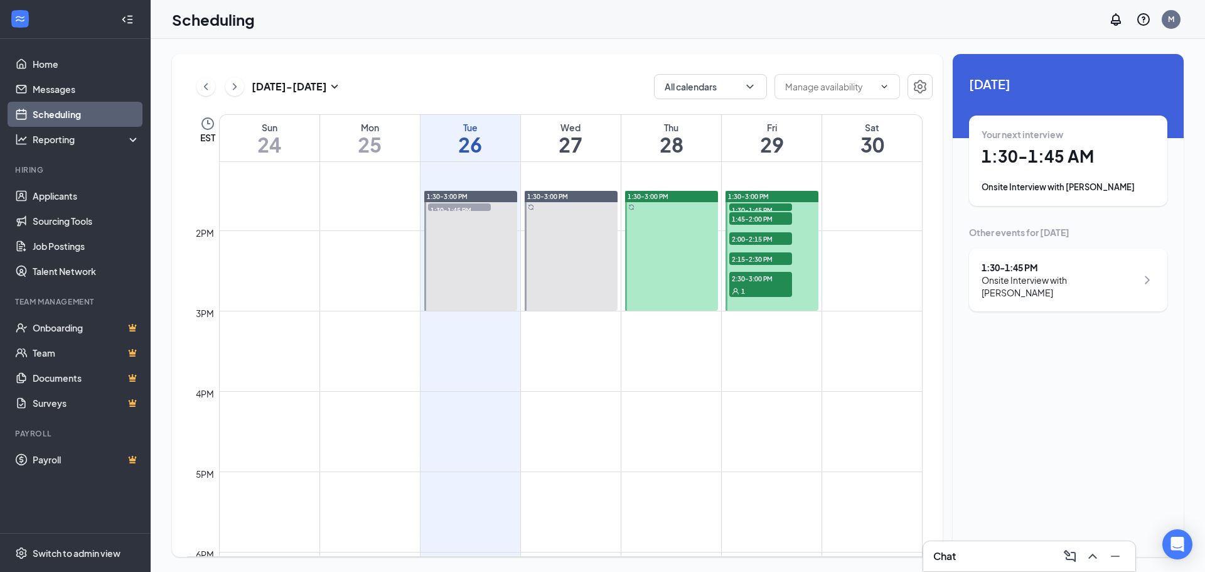
click at [748, 203] on div "1:30-1:45 PM 1" at bounding box center [760, 207] width 65 height 10
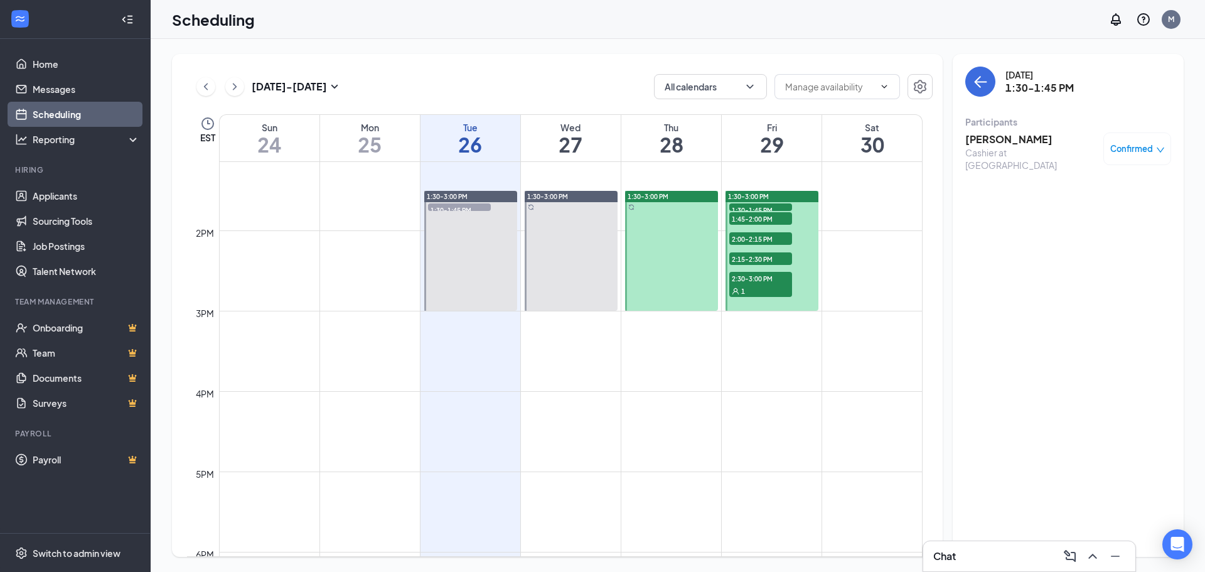
click at [995, 147] on div "Cashier at [GEOGRAPHIC_DATA]" at bounding box center [1031, 158] width 132 height 25
click at [993, 141] on h3 "[PERSON_NAME]" at bounding box center [1031, 139] width 132 height 14
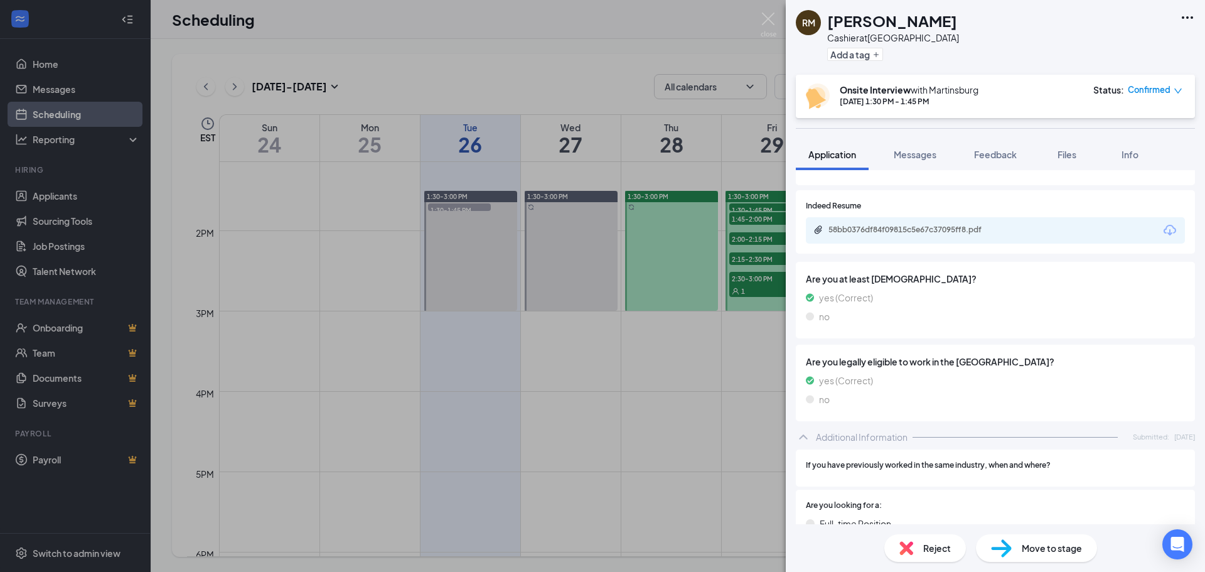
scroll to position [137, 0]
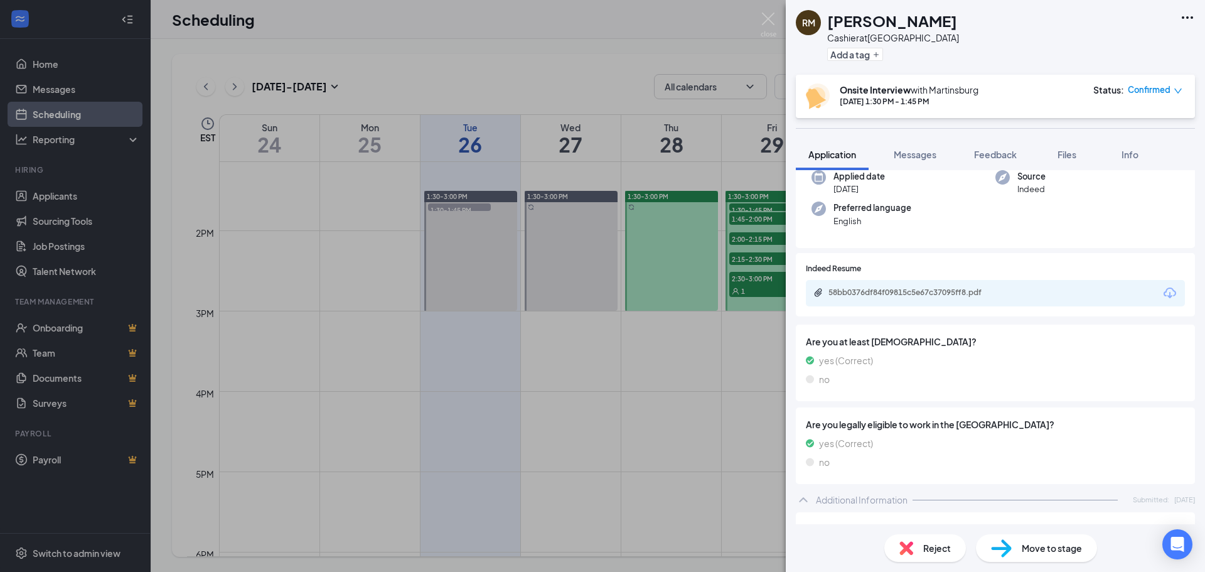
click at [890, 286] on div "58bb0376df84f09815c5e67c37095ff8.pdf" at bounding box center [995, 293] width 379 height 26
click at [891, 291] on div "58bb0376df84f09815c5e67c37095ff8.pdf" at bounding box center [916, 292] width 176 height 10
click at [768, 24] on img at bounding box center [768, 25] width 16 height 24
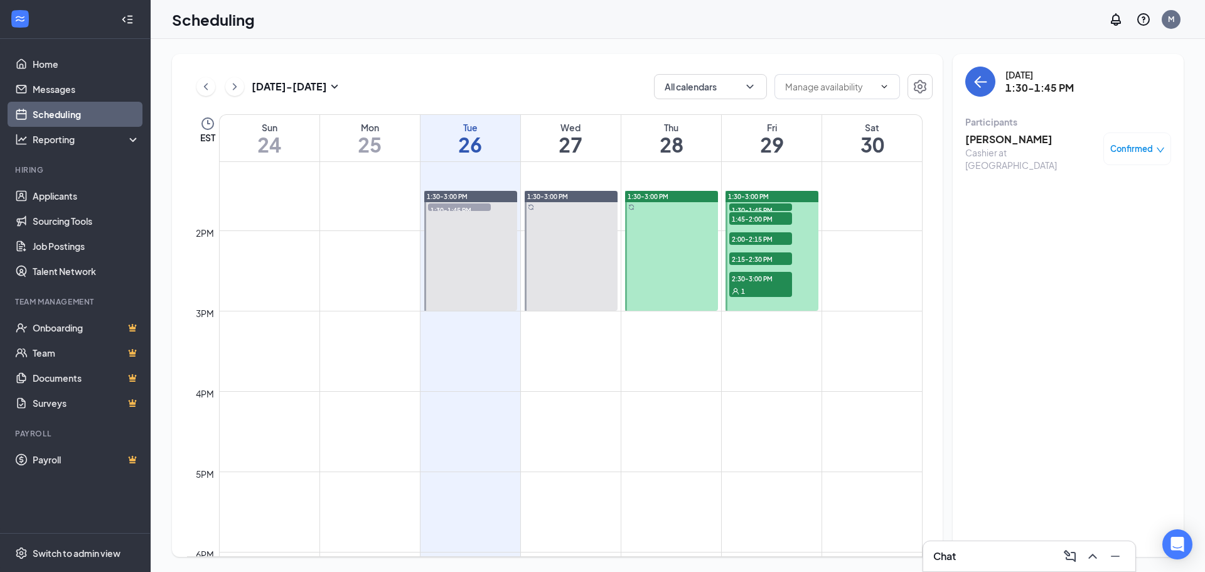
click at [767, 217] on span "1:45-2:00 PM" at bounding box center [760, 218] width 63 height 13
click at [996, 138] on h3 "[PERSON_NAME]" at bounding box center [1031, 139] width 132 height 14
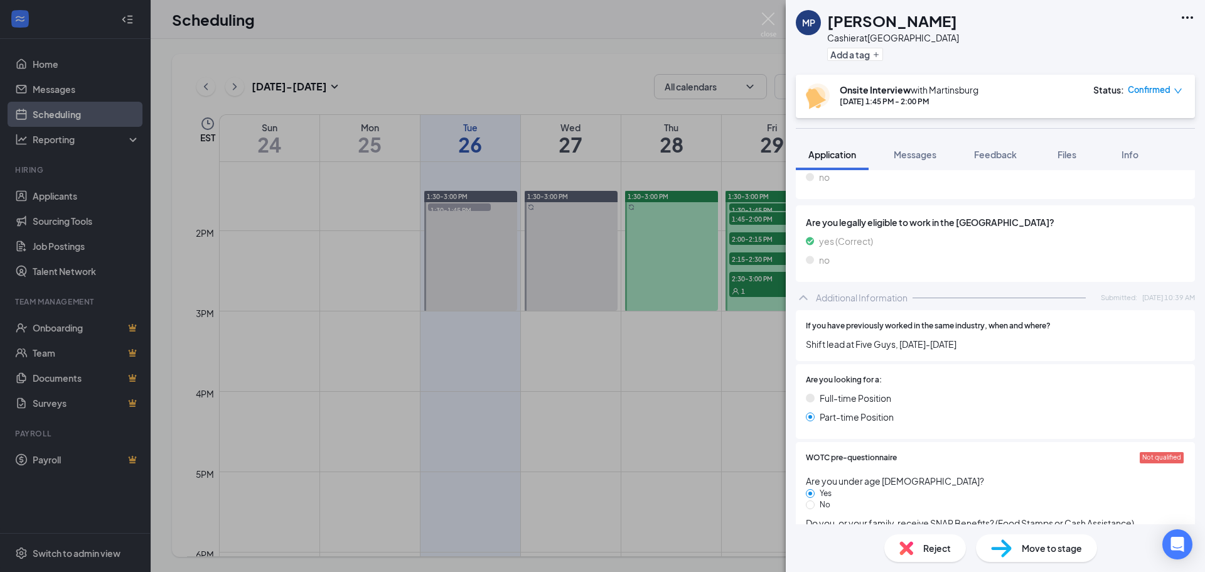
scroll to position [213, 0]
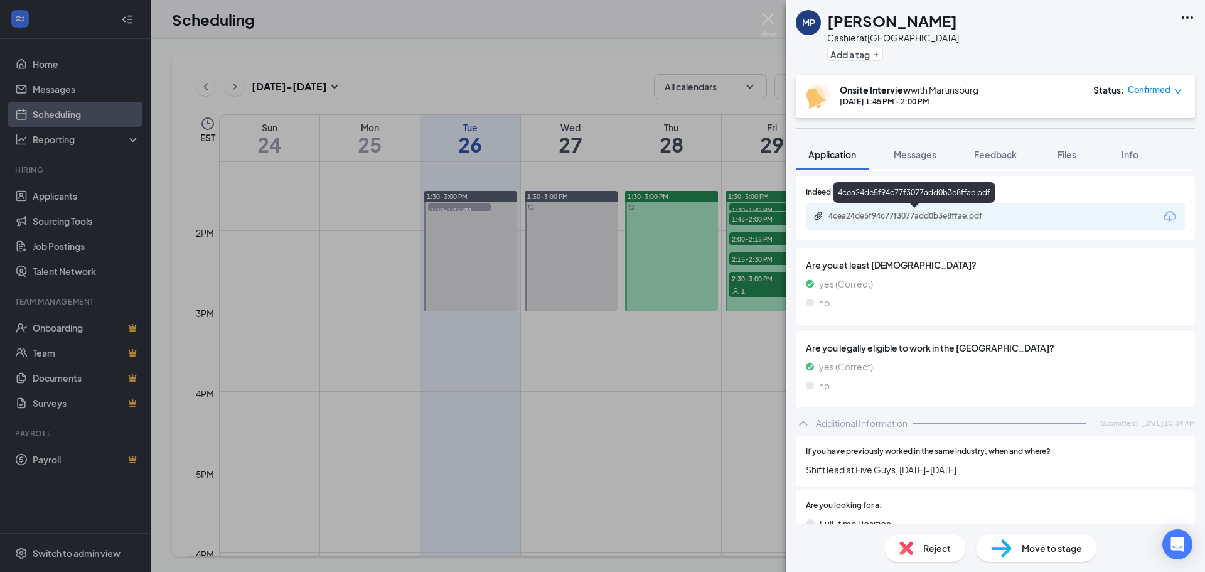
click at [885, 213] on div "4cea24de5f94c77f3077add0b3e8ffae.pdf" at bounding box center [916, 216] width 176 height 10
click at [767, 12] on div "MP [PERSON_NAME] Cashier at [GEOGRAPHIC_DATA] Add a tag Onsite Interview with M…" at bounding box center [602, 286] width 1205 height 572
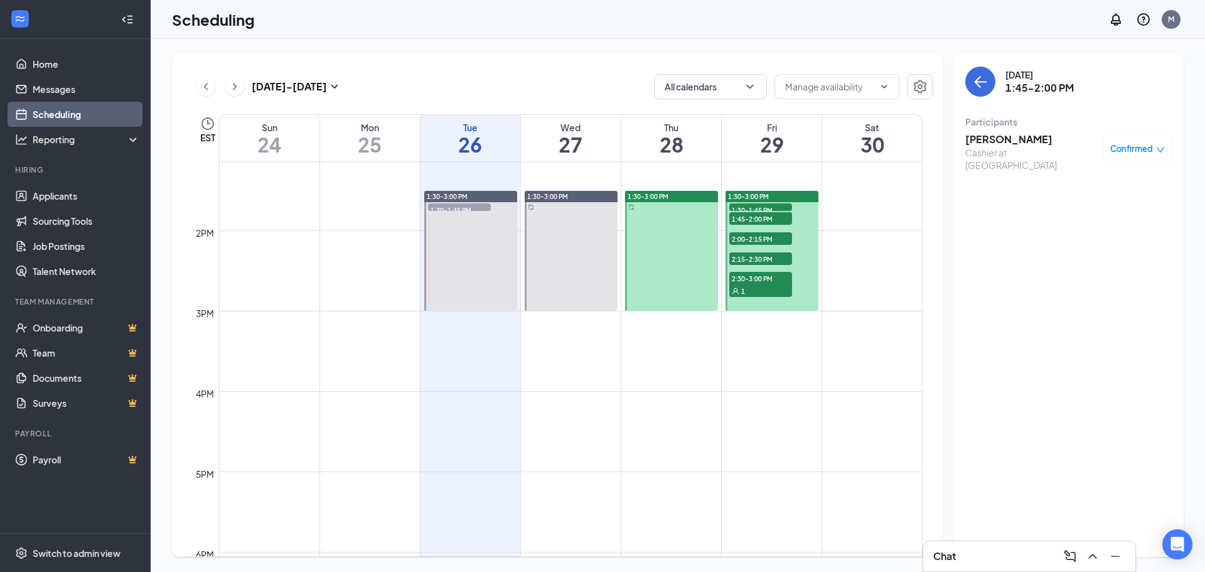
click at [769, 237] on span "2:00-2:15 PM" at bounding box center [760, 238] width 63 height 13
click at [986, 136] on h3 "[PERSON_NAME]" at bounding box center [1031, 139] width 132 height 14
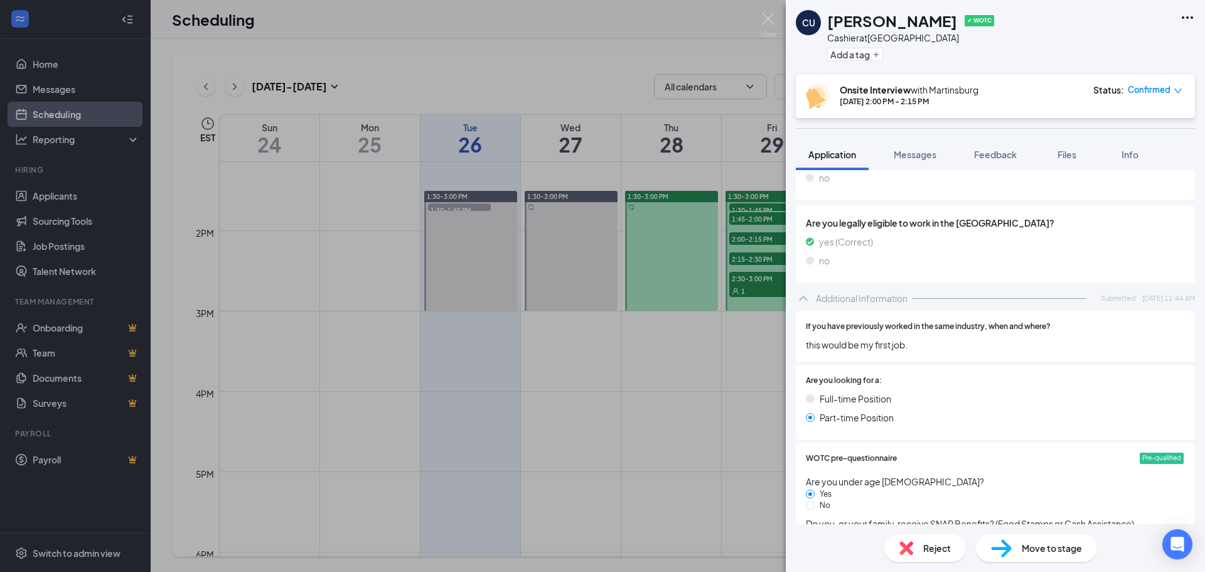
scroll to position [178, 0]
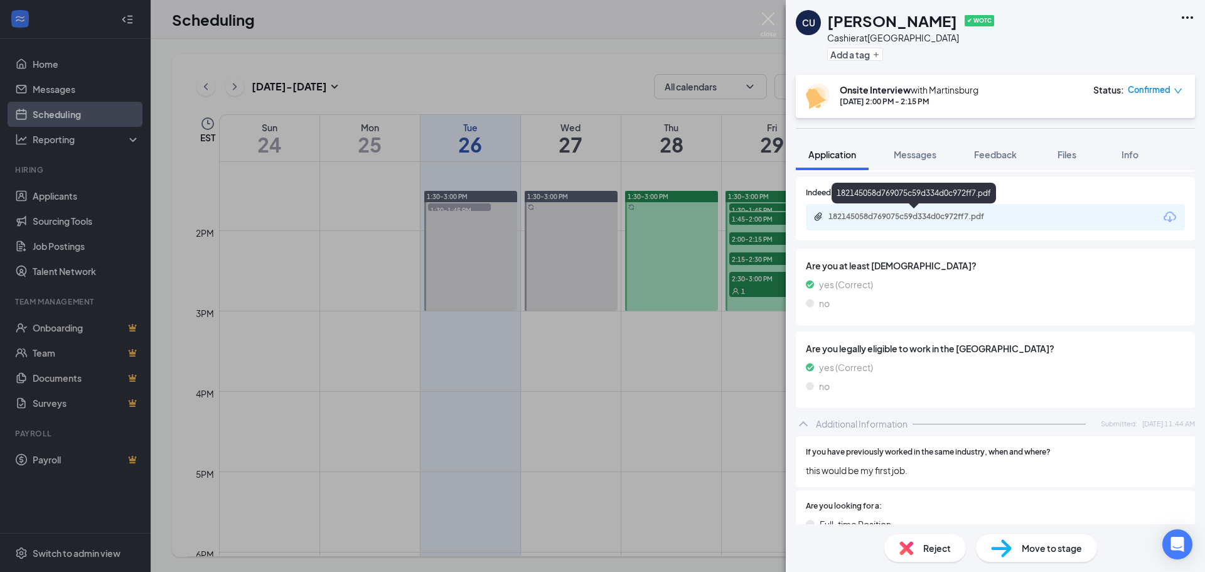
click at [868, 211] on div "182145058d769075c59d334d0c972ff7.pdf" at bounding box center [916, 216] width 176 height 10
click at [766, 26] on img at bounding box center [768, 25] width 16 height 24
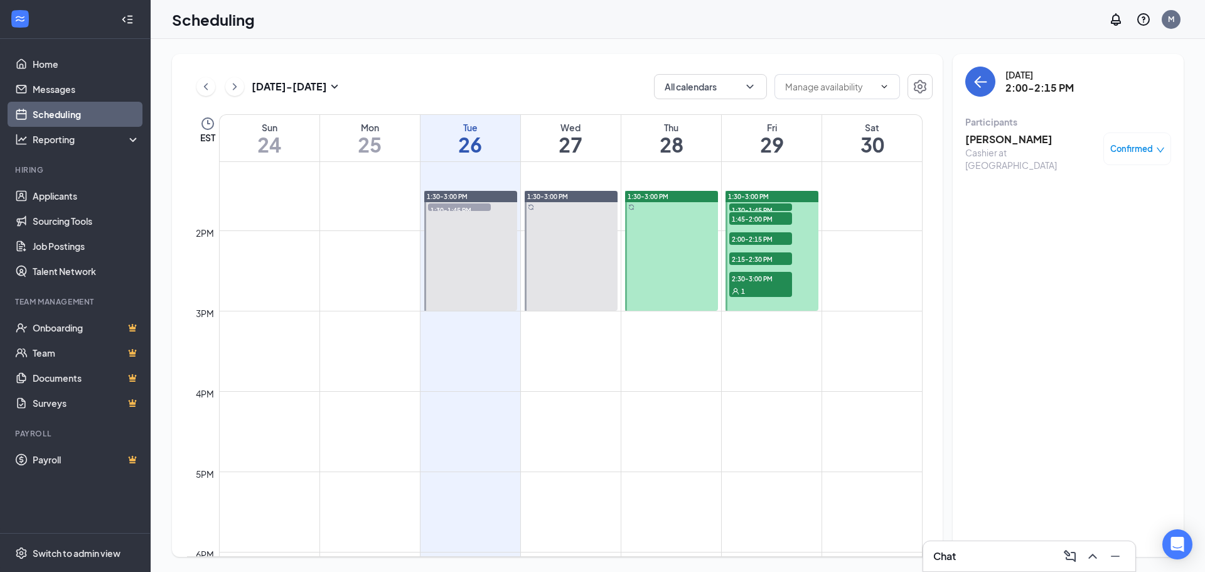
click at [764, 258] on span "2:15-2:30 PM" at bounding box center [760, 258] width 63 height 13
click at [992, 144] on h3 "[PERSON_NAME]" at bounding box center [1031, 139] width 132 height 14
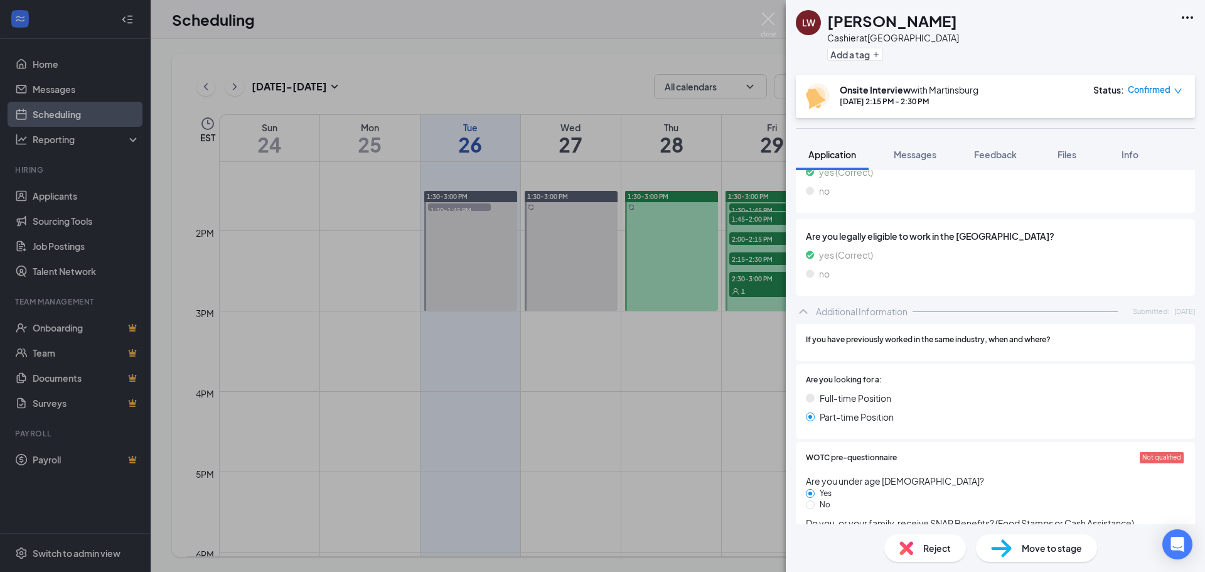
scroll to position [164, 0]
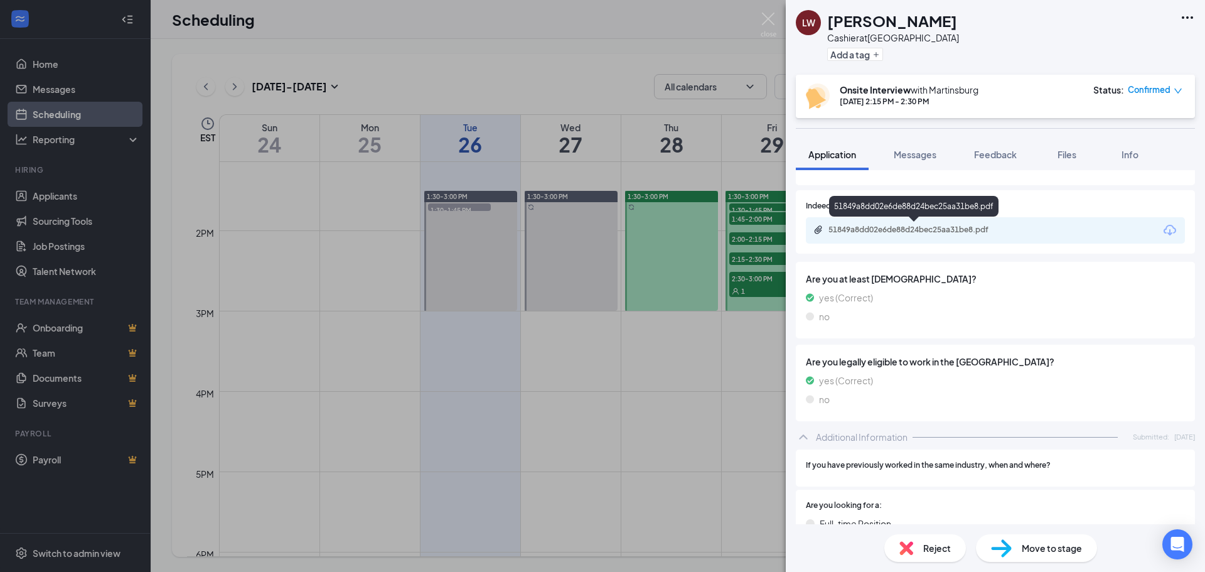
click at [870, 232] on div "51849a8dd02e6de88d24bec25aa31be8.pdf" at bounding box center [916, 230] width 176 height 10
click at [767, 18] on img at bounding box center [768, 25] width 16 height 24
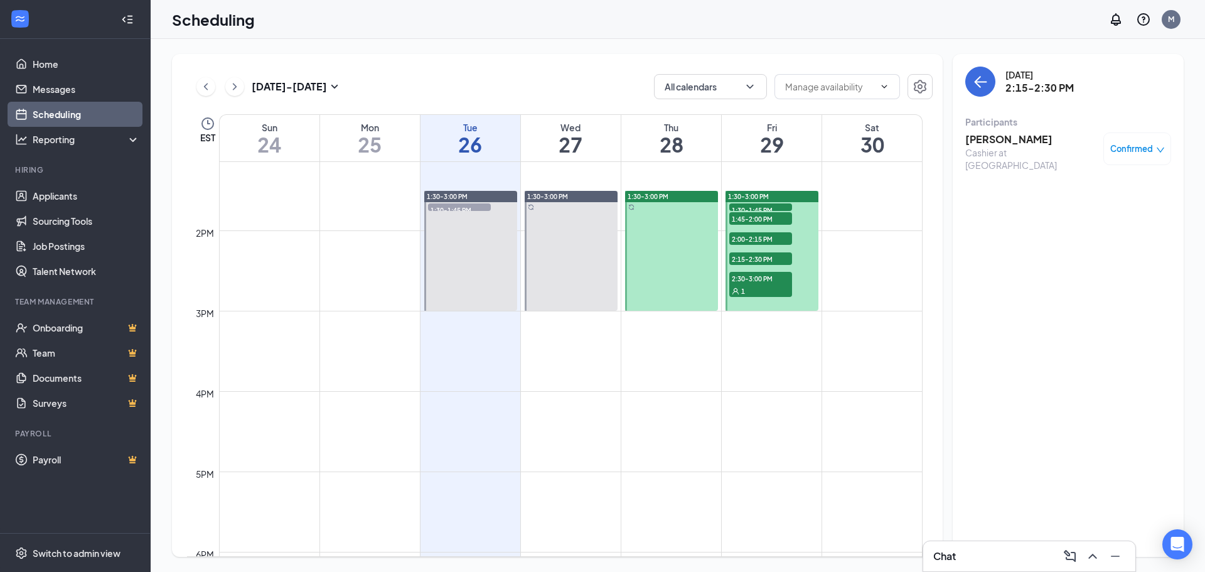
click at [773, 275] on span "2:30-3:00 PM" at bounding box center [760, 278] width 63 height 13
click at [1113, 150] on span "Confirmed" at bounding box center [1131, 148] width 43 height 13
click at [1079, 250] on span "Cancel" at bounding box center [1079, 254] width 29 height 14
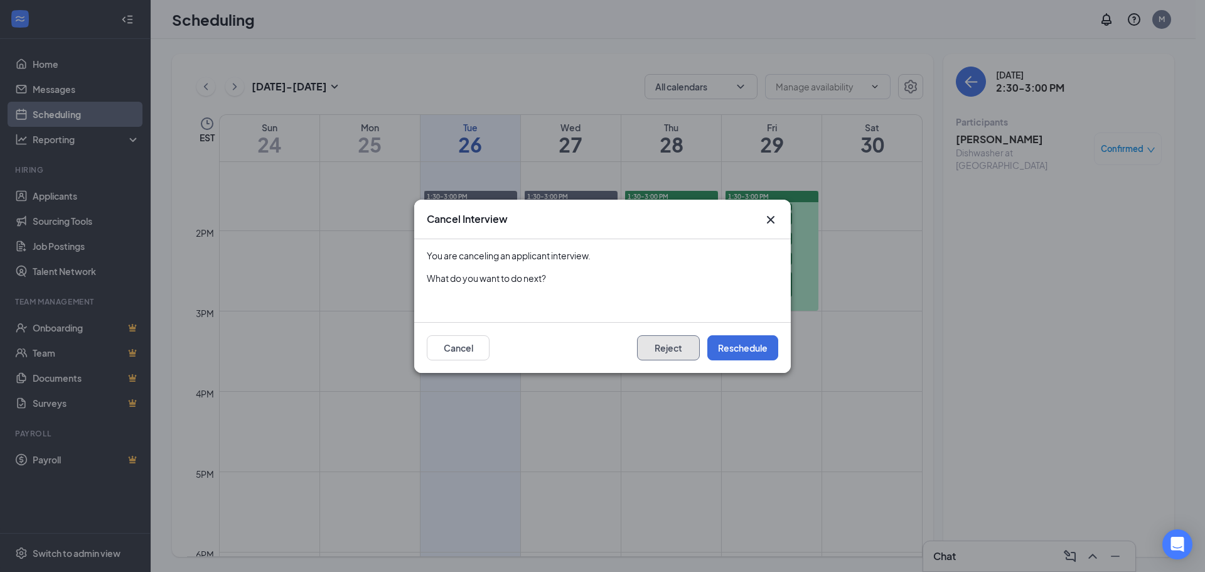
click at [692, 348] on button "Reject" at bounding box center [668, 347] width 63 height 25
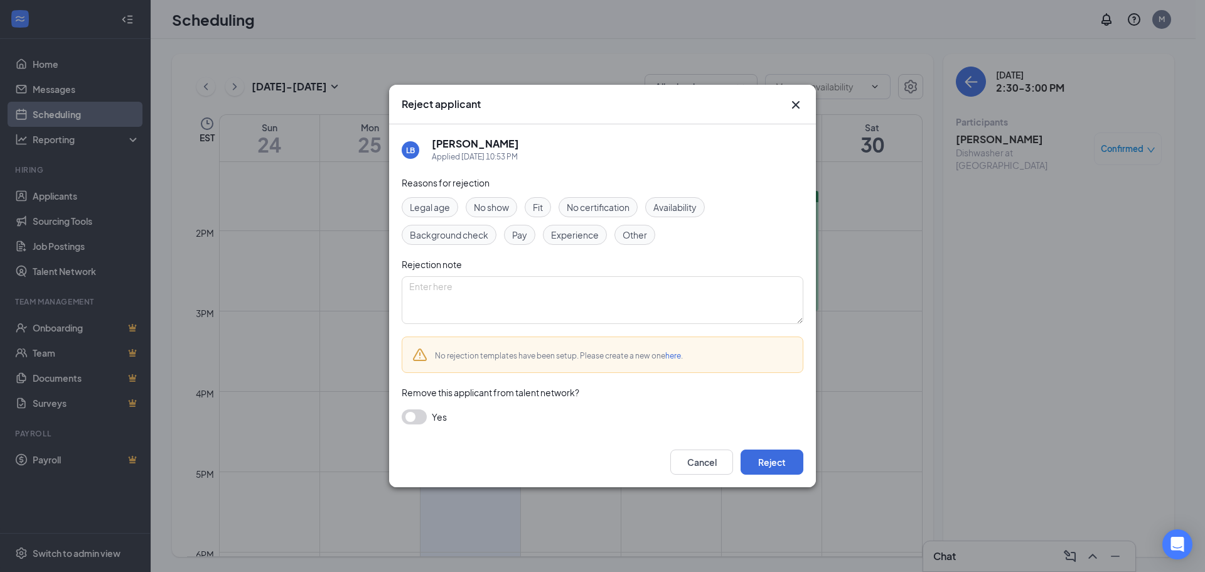
click at [643, 227] on div "Other" at bounding box center [634, 235] width 41 height 20
click at [641, 286] on textarea at bounding box center [603, 300] width 402 height 48
type textarea "position filled"
click at [786, 467] on button "Reject" at bounding box center [771, 461] width 63 height 25
